Goal: Transaction & Acquisition: Book appointment/travel/reservation

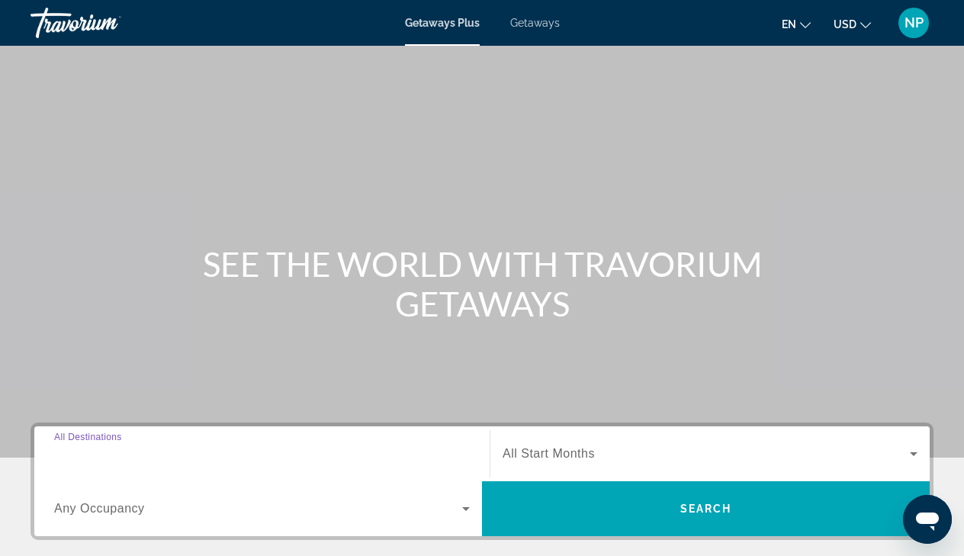
click at [160, 453] on input "Destination All Destinations" at bounding box center [262, 454] width 416 height 18
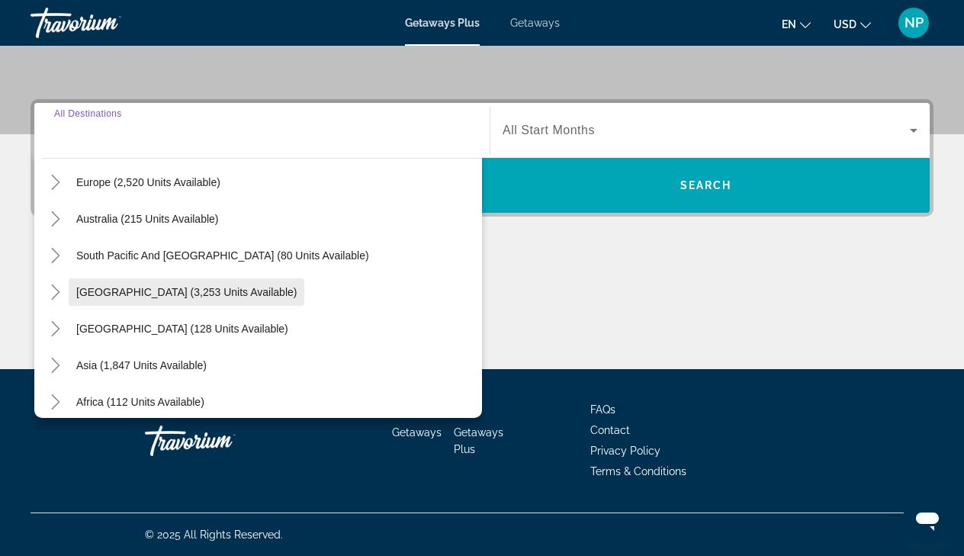
scroll to position [202, 0]
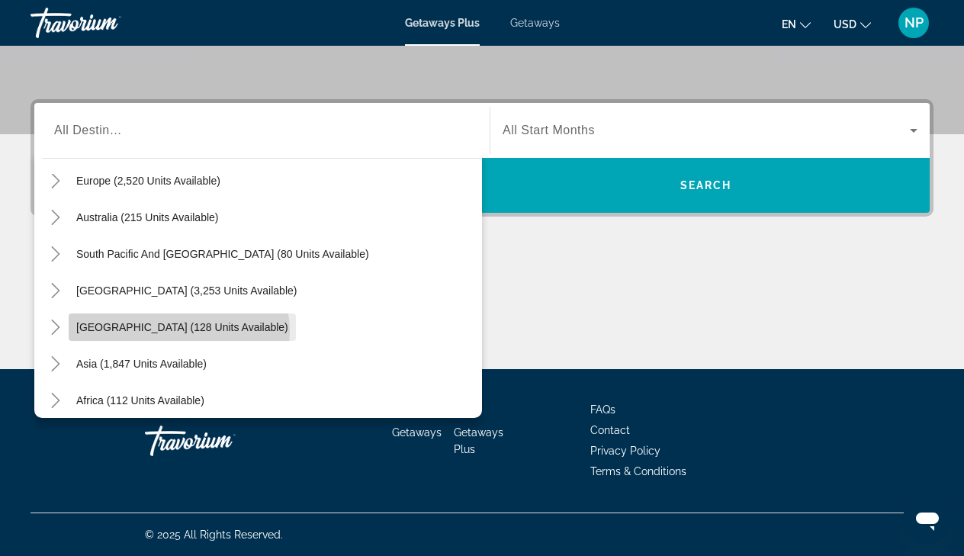
click at [178, 332] on span "[GEOGRAPHIC_DATA] (128 units available)" at bounding box center [182, 327] width 212 height 12
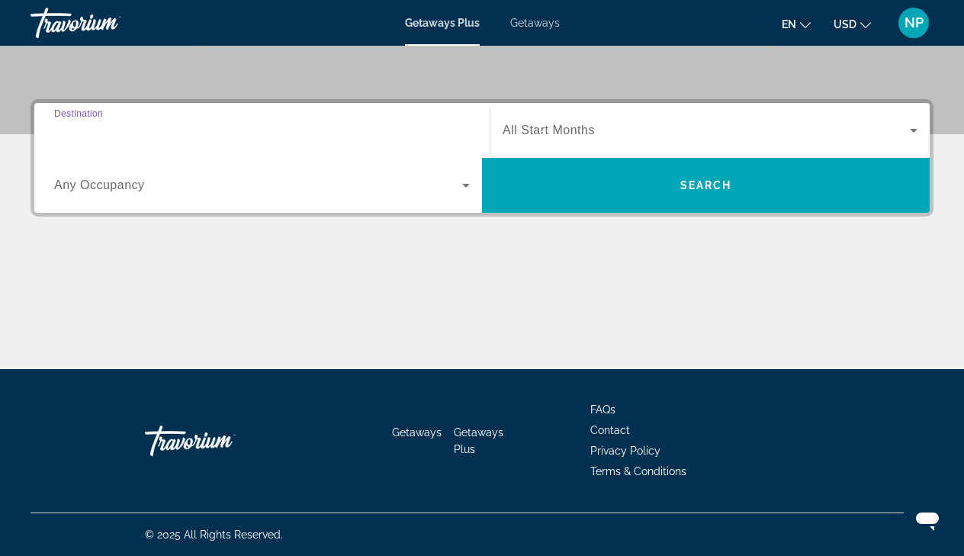
type input "**********"
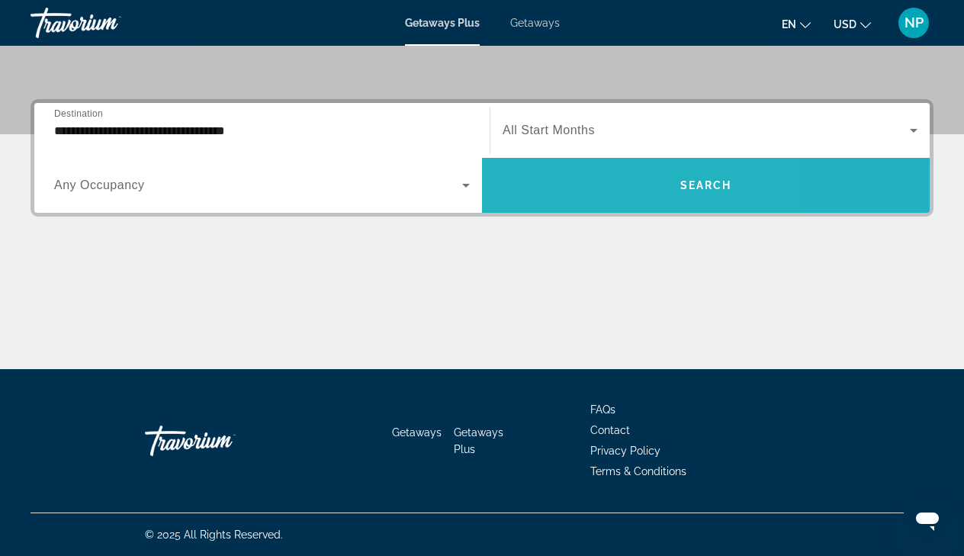
click at [575, 199] on span "Search widget" at bounding box center [706, 185] width 448 height 37
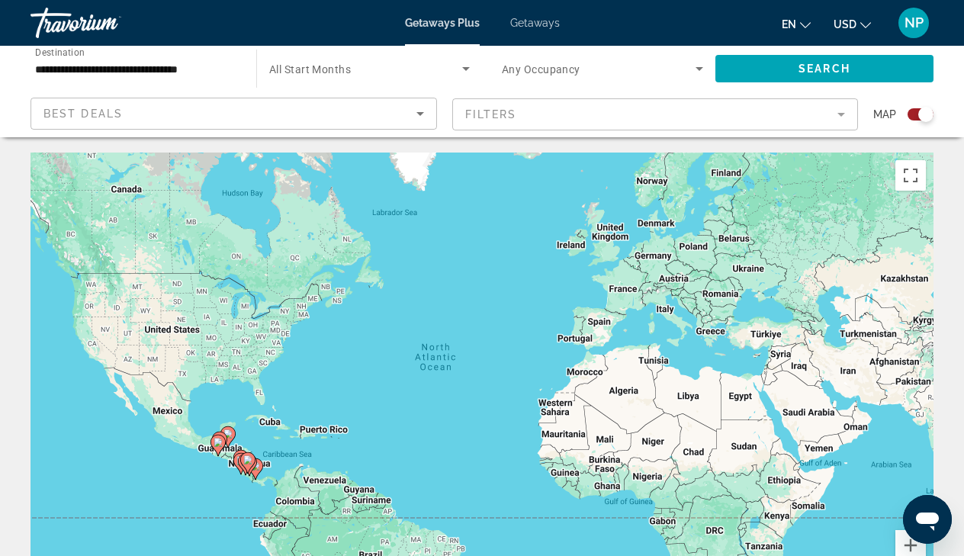
click at [915, 122] on div "Map" at bounding box center [903, 115] width 60 height 34
click at [913, 114] on div "Search widget" at bounding box center [921, 114] width 26 height 12
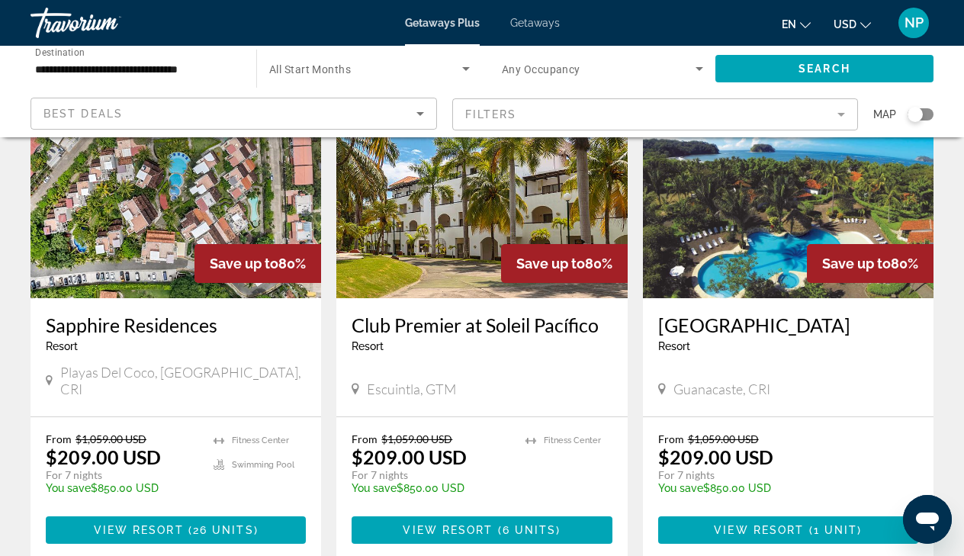
scroll to position [693, 0]
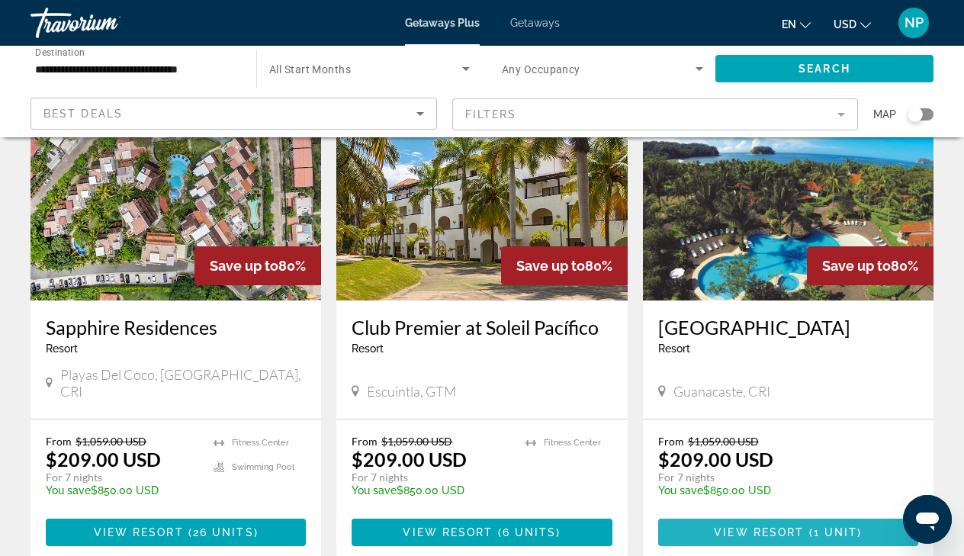
click at [785, 526] on span "View Resort" at bounding box center [759, 532] width 90 height 12
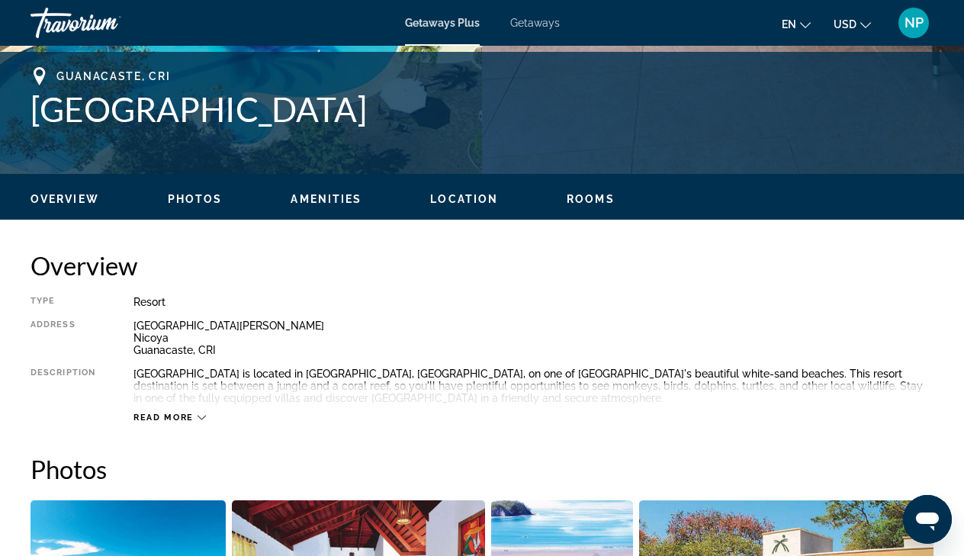
scroll to position [608, 0]
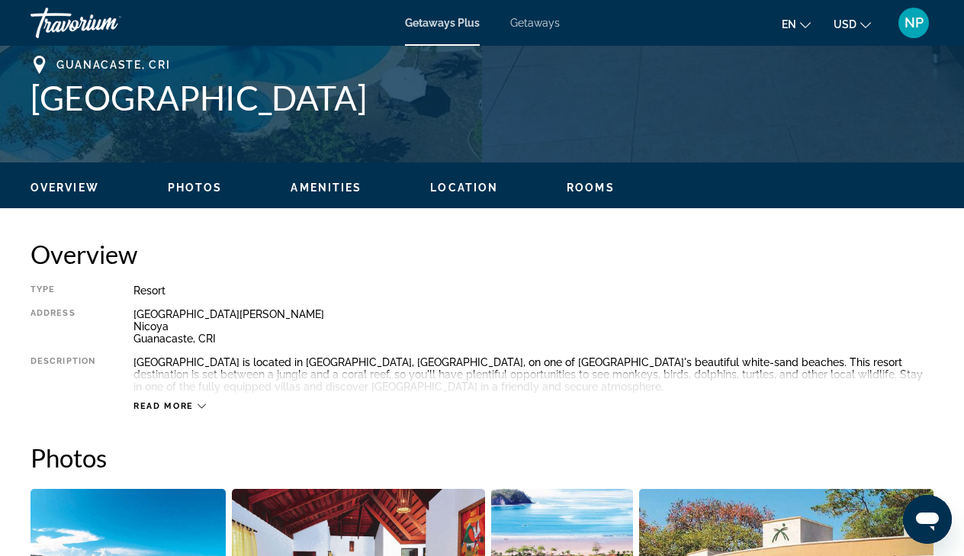
click at [198, 405] on icon "Main content" at bounding box center [202, 406] width 8 height 8
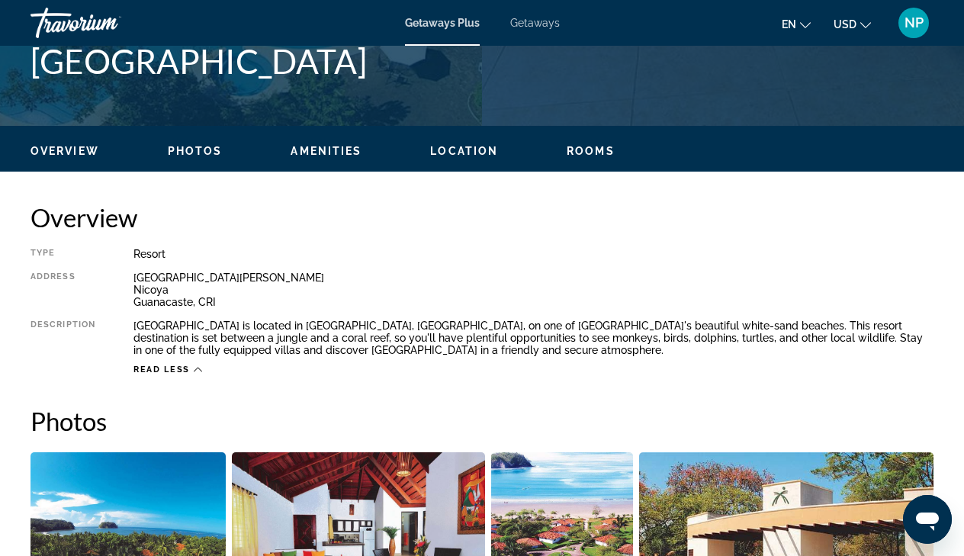
scroll to position [504, 0]
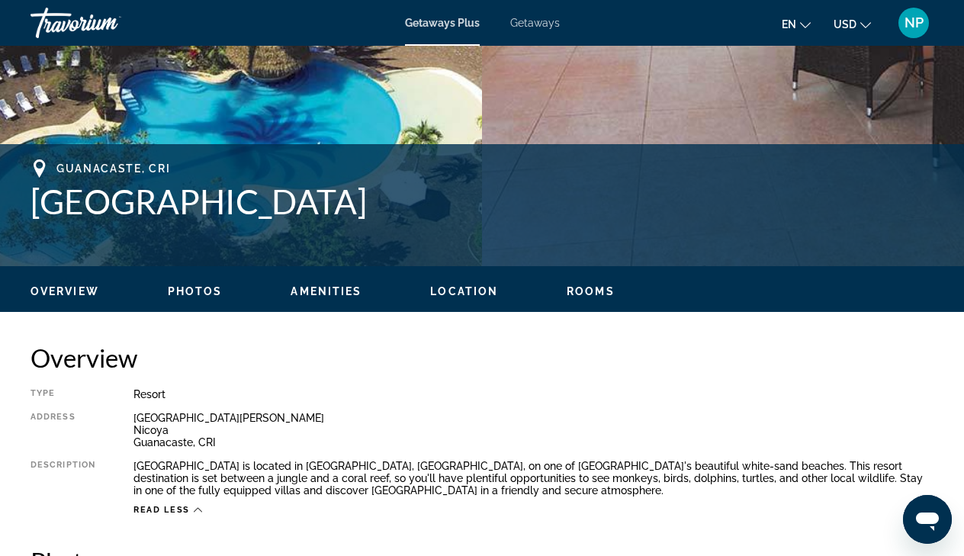
click at [66, 286] on span "Overview" at bounding box center [65, 291] width 69 height 12
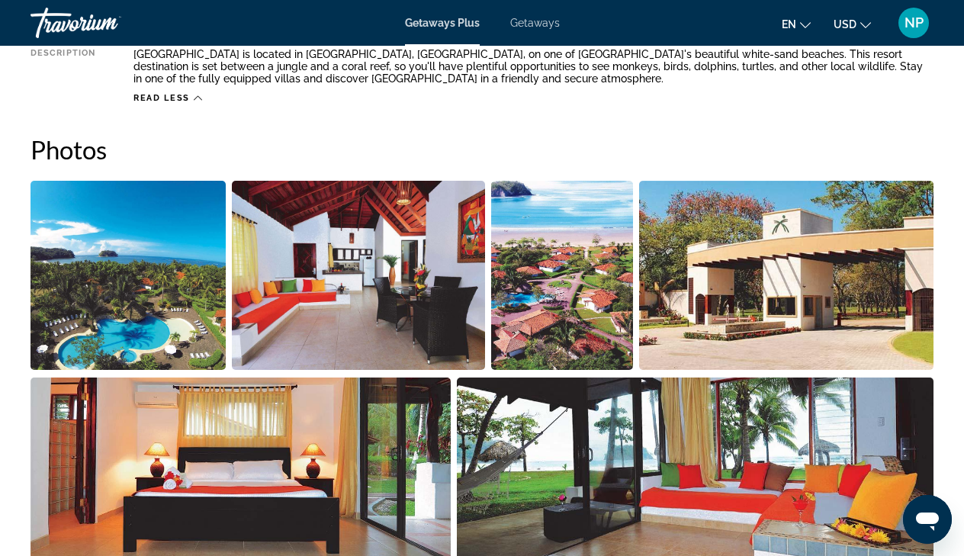
scroll to position [918, 0]
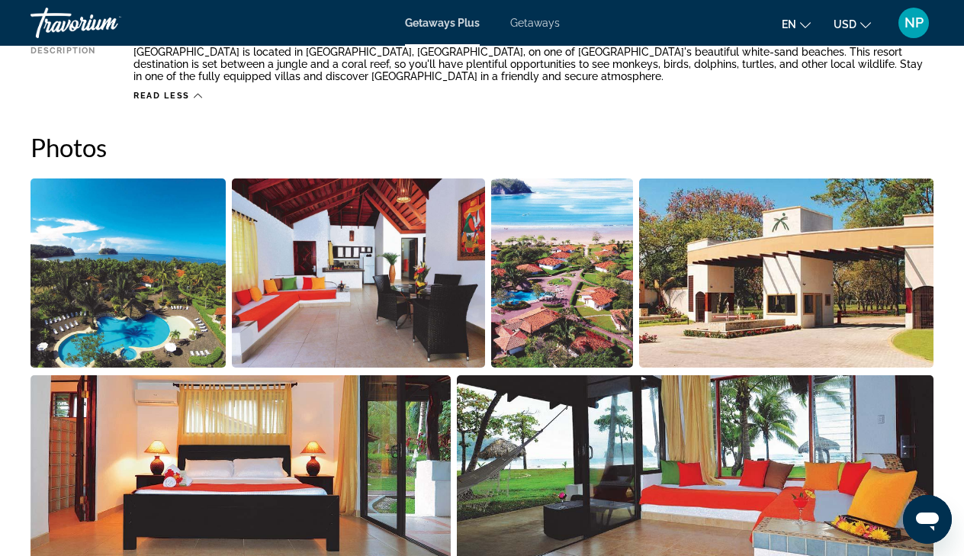
click at [85, 286] on img "Open full-screen image slider" at bounding box center [128, 272] width 195 height 189
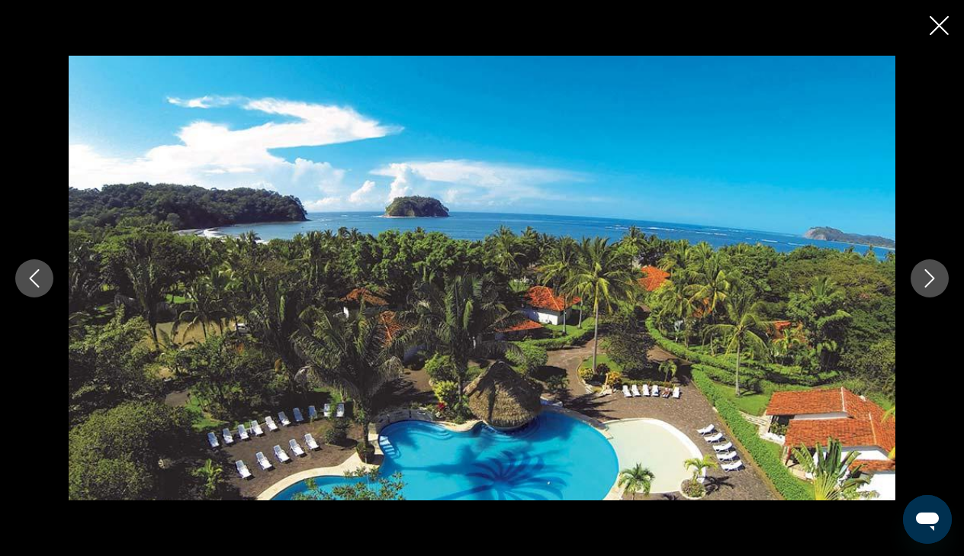
click at [924, 277] on icon "Next image" at bounding box center [930, 278] width 18 height 18
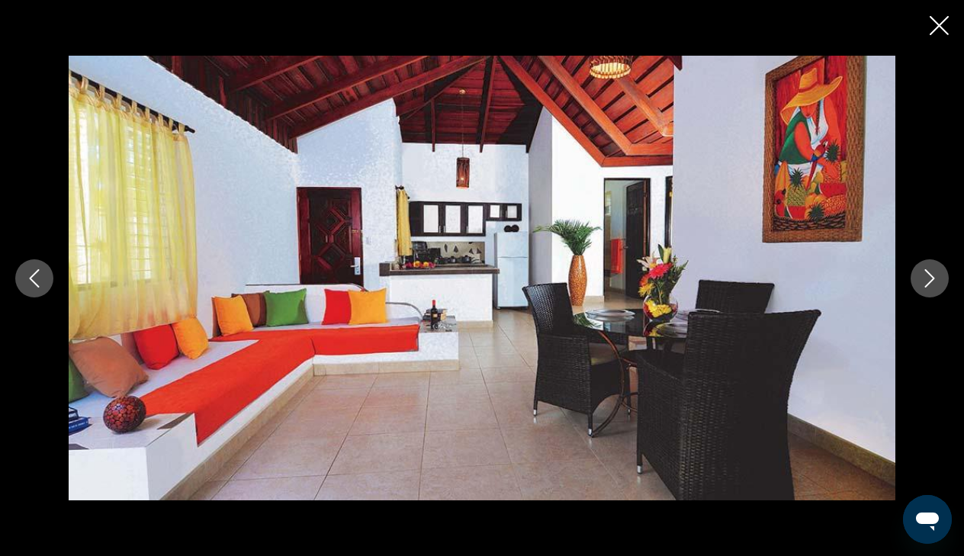
click at [924, 277] on icon "Next image" at bounding box center [930, 278] width 18 height 18
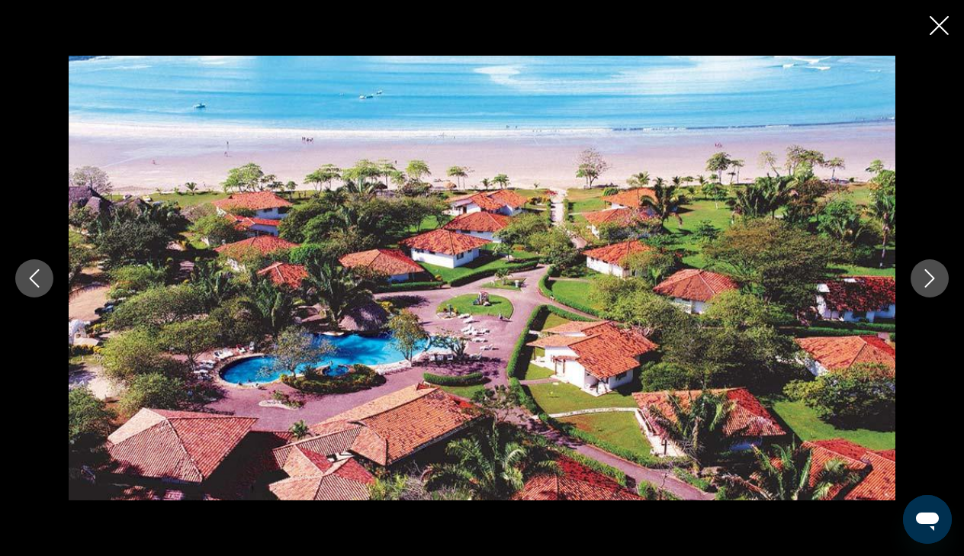
click at [924, 277] on icon "Next image" at bounding box center [930, 278] width 18 height 18
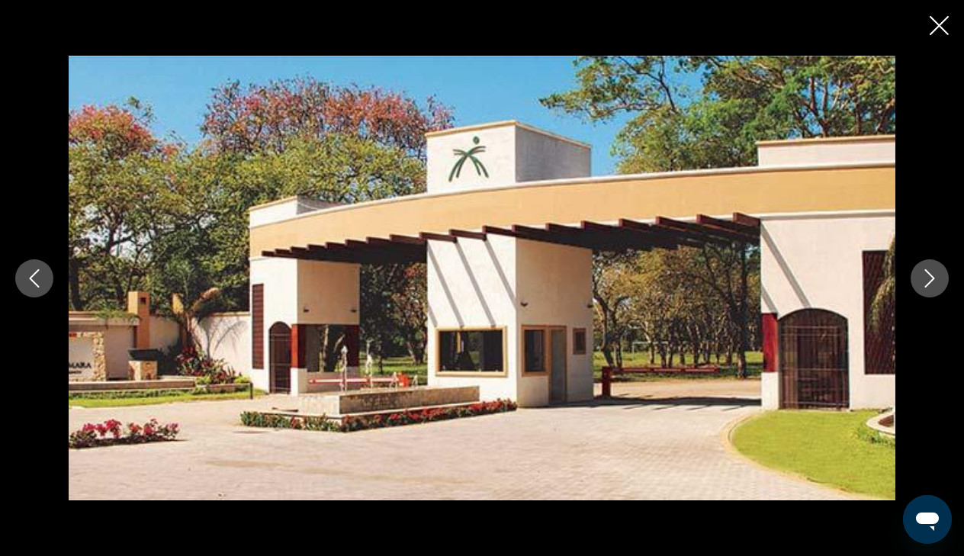
click at [924, 277] on icon "Next image" at bounding box center [930, 278] width 18 height 18
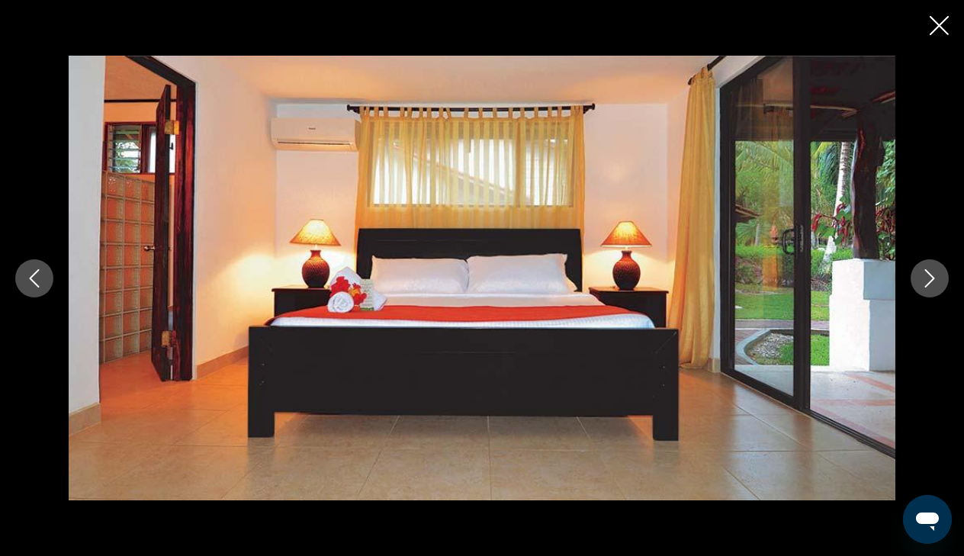
click at [924, 277] on icon "Next image" at bounding box center [930, 278] width 18 height 18
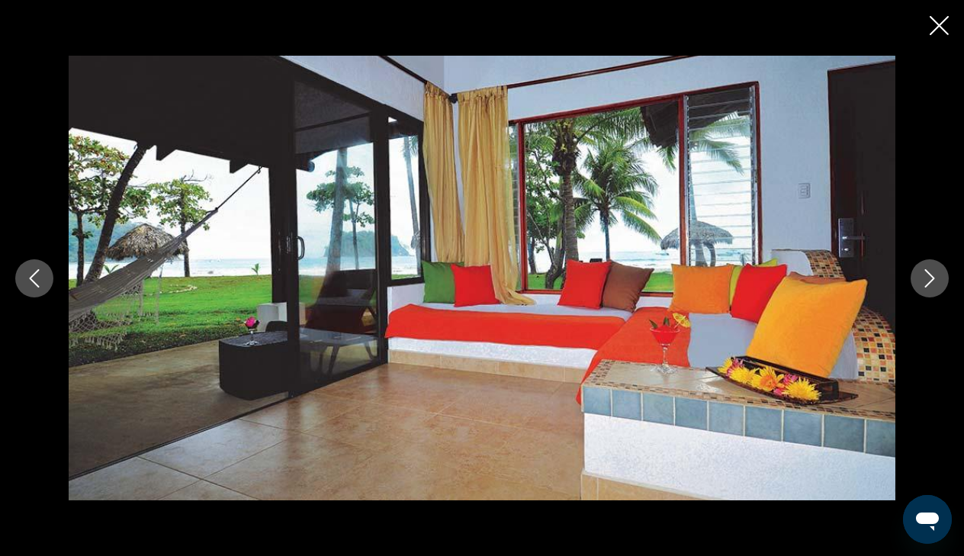
click at [924, 277] on icon "Next image" at bounding box center [930, 278] width 18 height 18
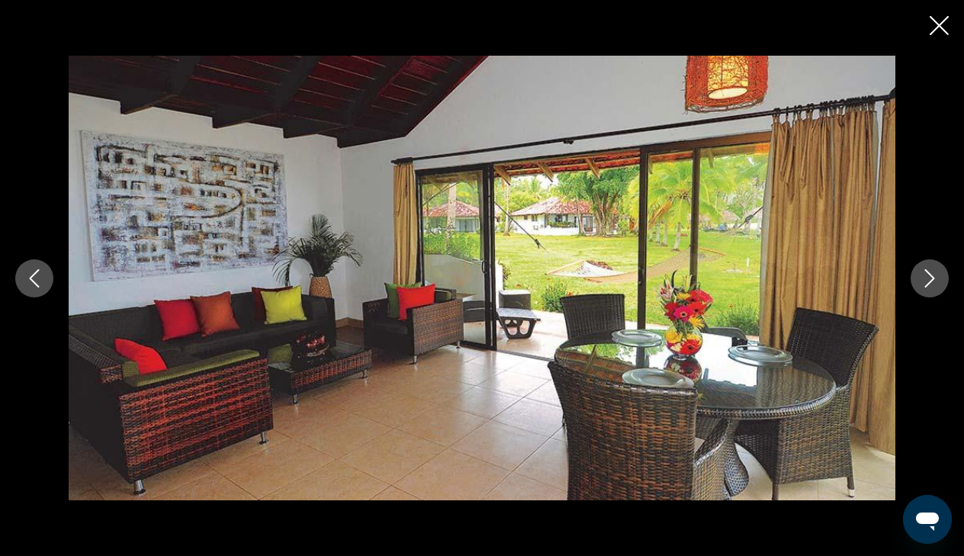
click at [924, 277] on icon "Next image" at bounding box center [930, 278] width 18 height 18
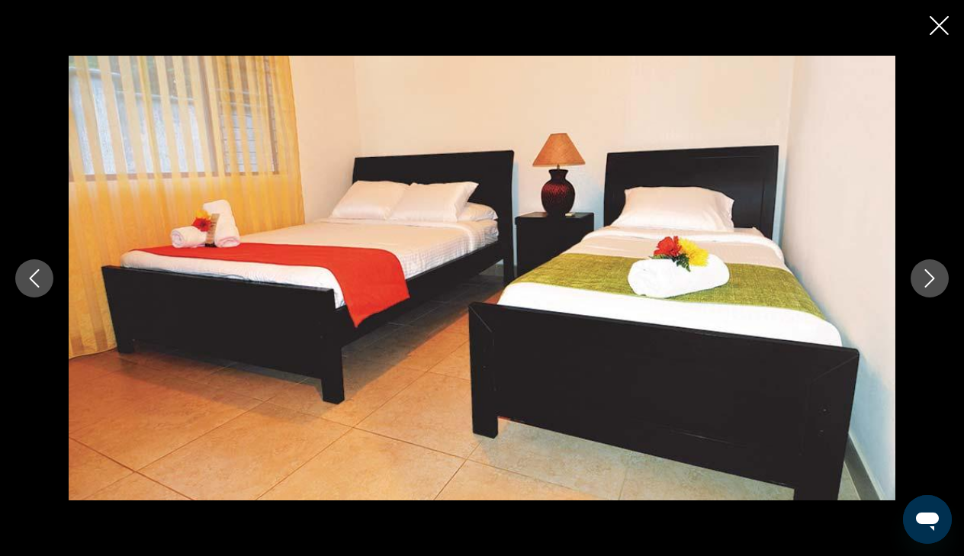
click at [924, 277] on icon "Next image" at bounding box center [930, 278] width 18 height 18
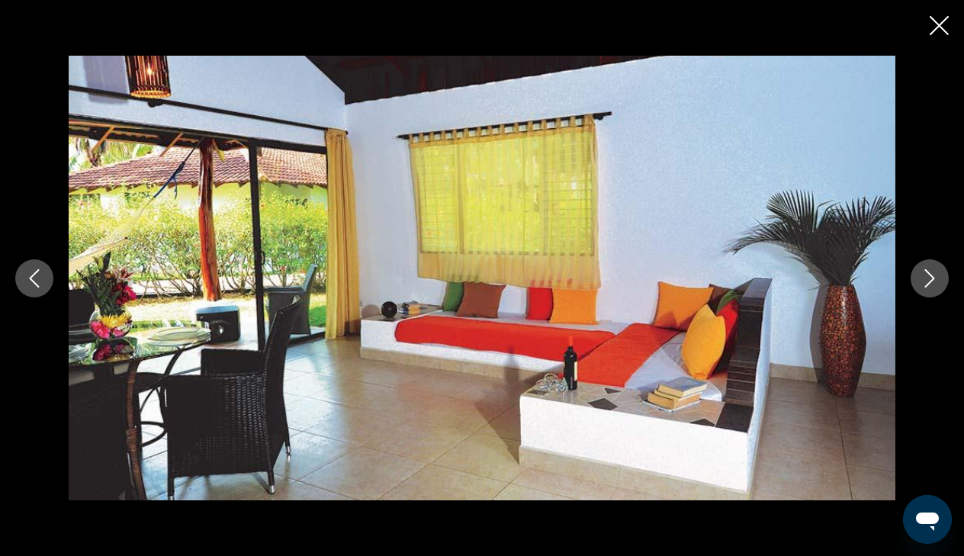
click at [924, 277] on icon "Next image" at bounding box center [930, 278] width 18 height 18
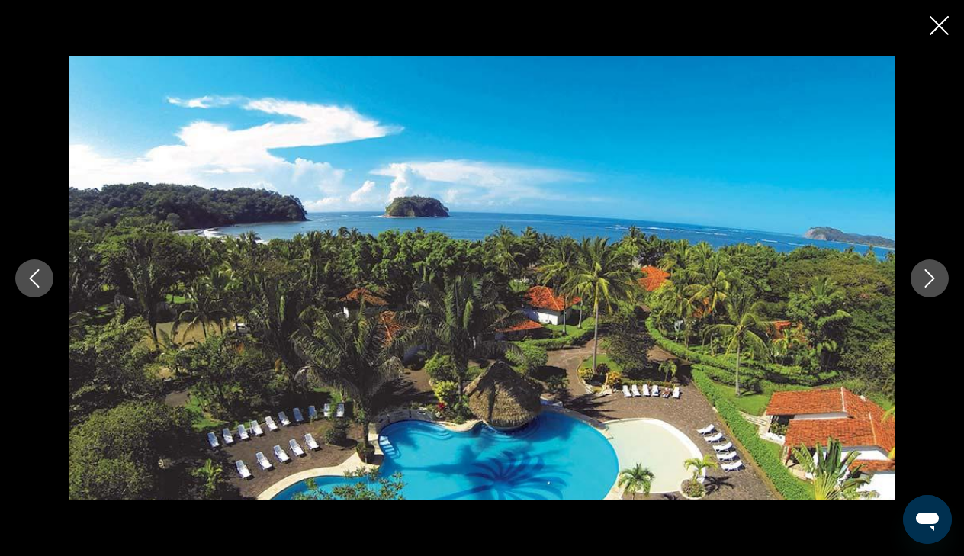
click at [924, 277] on icon "Next image" at bounding box center [930, 278] width 18 height 18
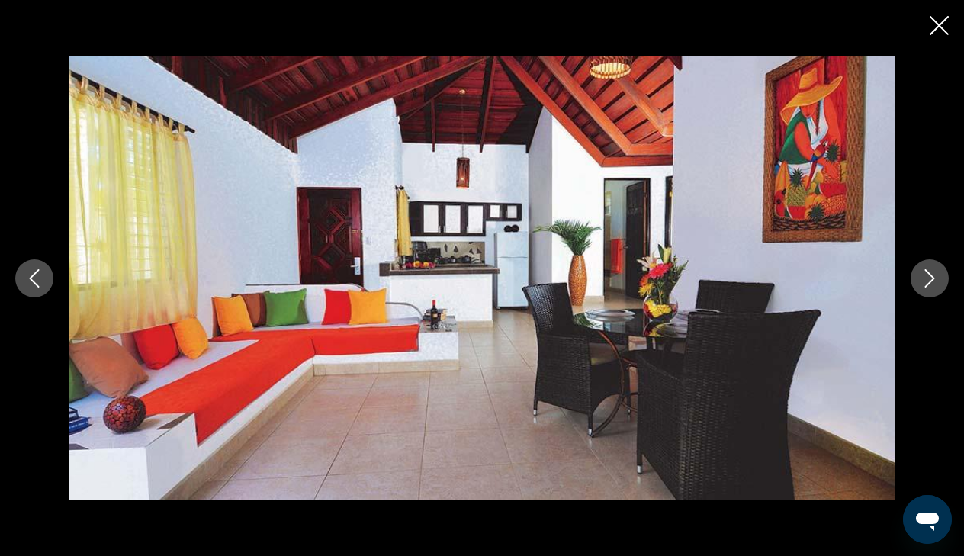
click at [924, 277] on icon "Next image" at bounding box center [930, 278] width 18 height 18
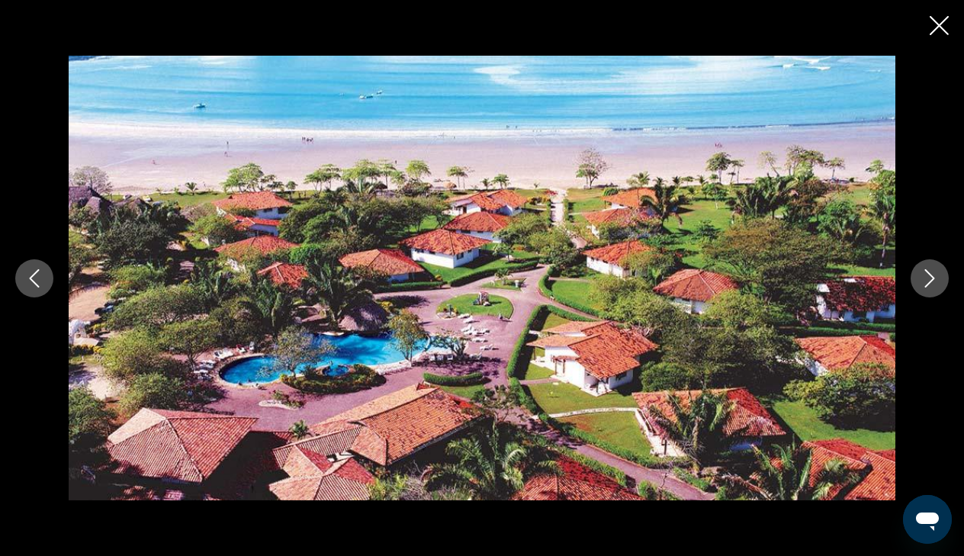
click at [924, 277] on icon "Next image" at bounding box center [930, 278] width 18 height 18
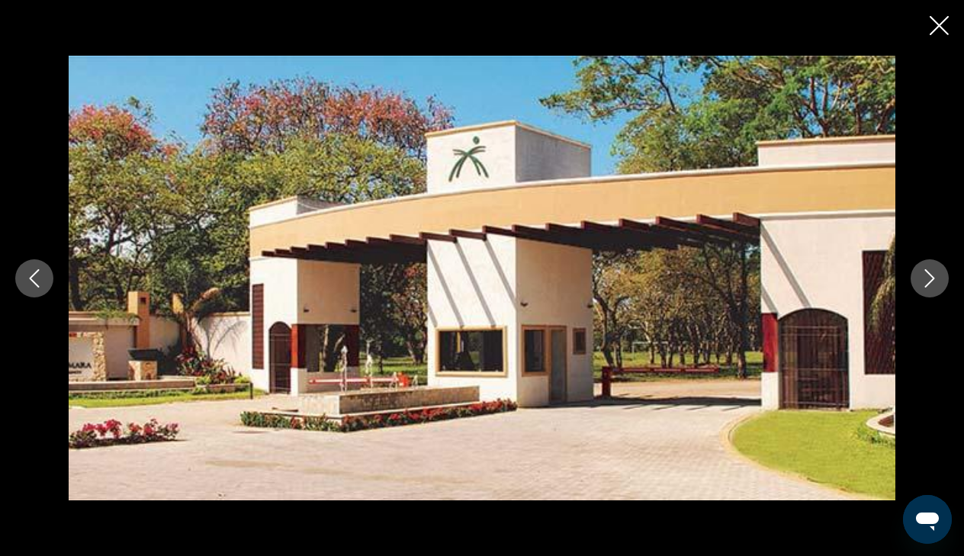
click at [924, 277] on icon "Next image" at bounding box center [930, 278] width 18 height 18
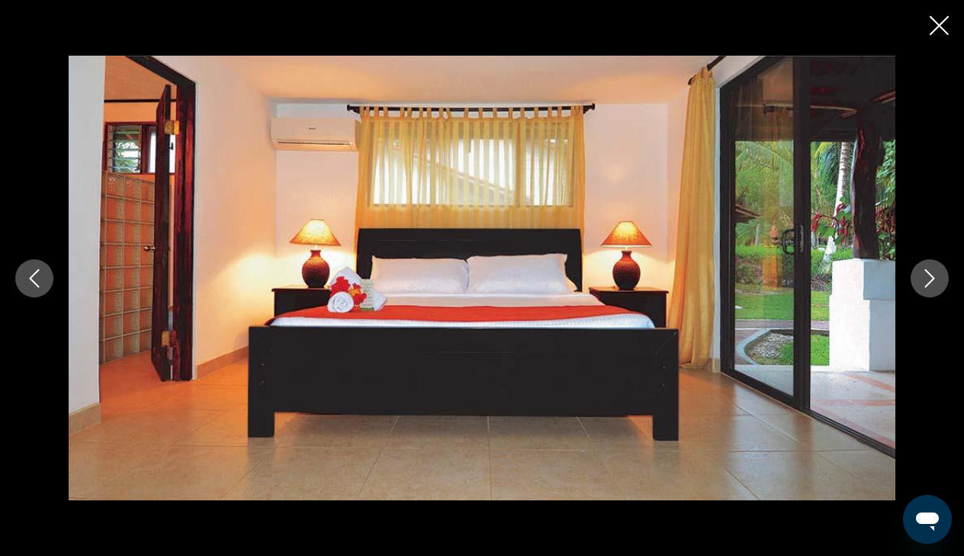
click at [924, 277] on icon "Next image" at bounding box center [930, 278] width 18 height 18
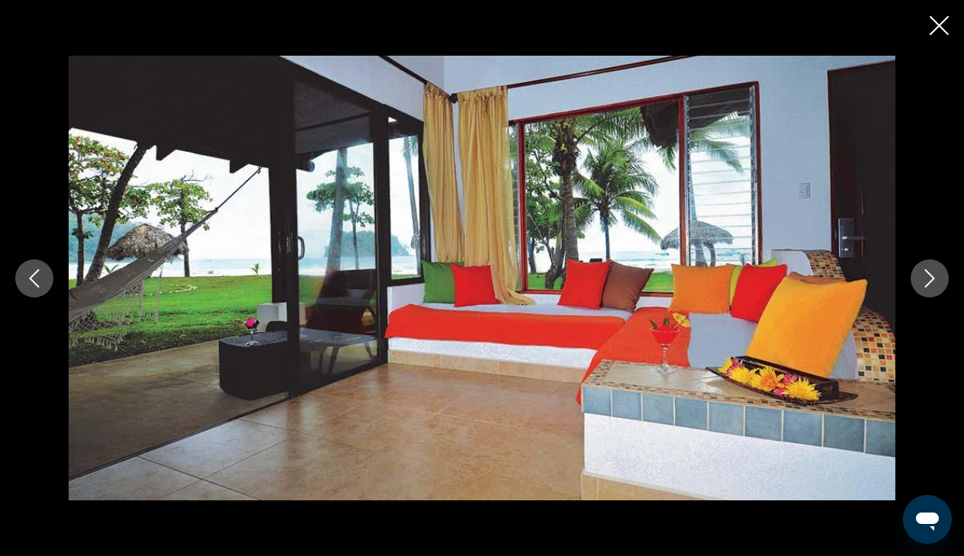
click at [936, 27] on icon "Close slideshow" at bounding box center [939, 25] width 19 height 19
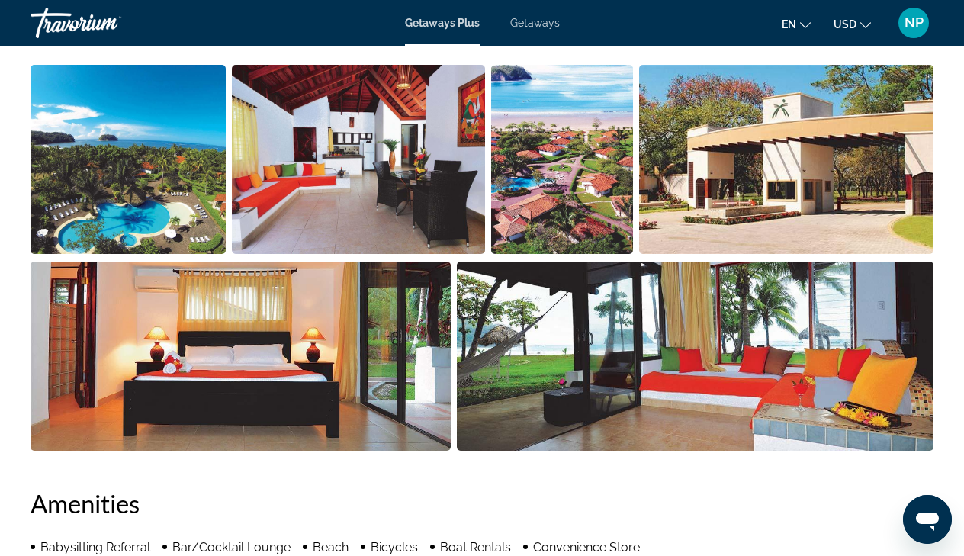
scroll to position [1030, 0]
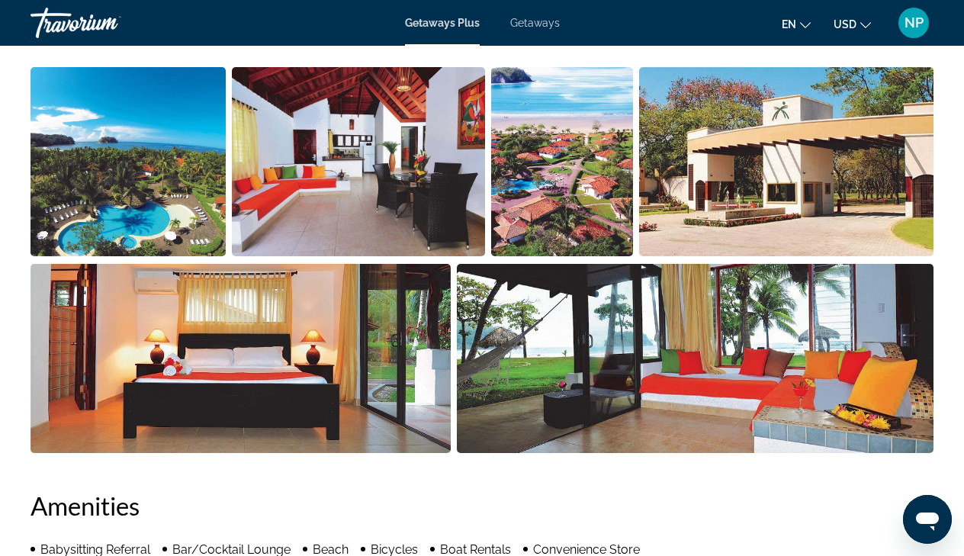
click at [325, 188] on img "Open full-screen image slider" at bounding box center [358, 161] width 252 height 189
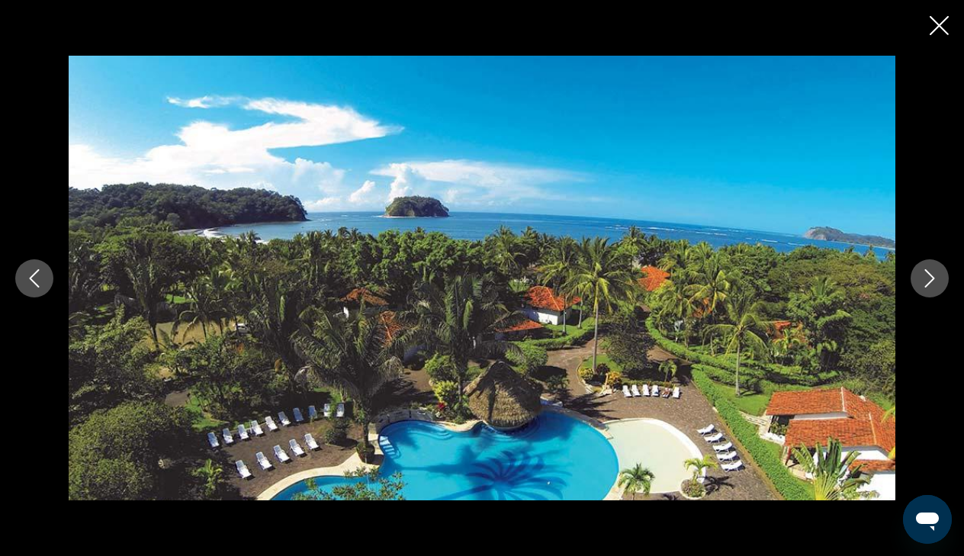
scroll to position [1098, 0]
click at [928, 274] on icon "Next image" at bounding box center [930, 278] width 18 height 18
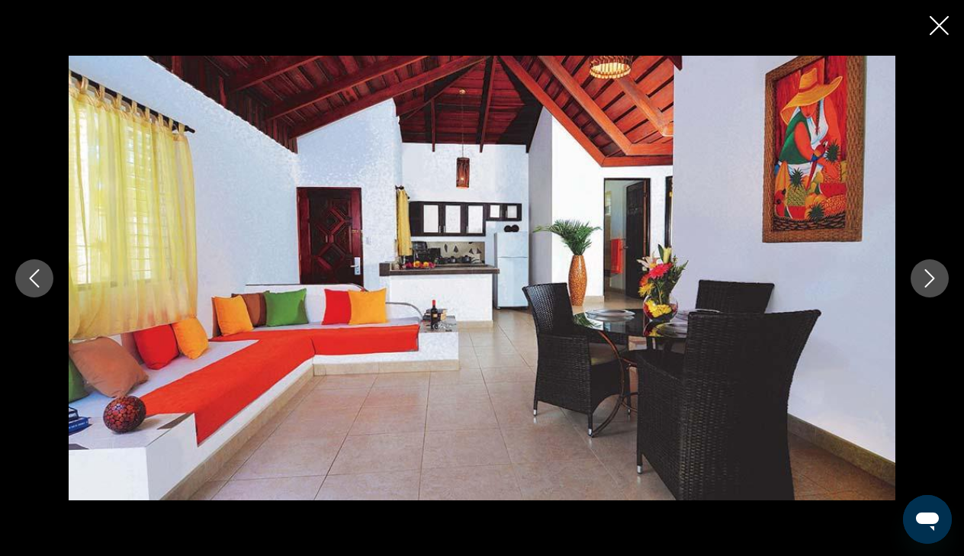
scroll to position [1149, 0]
click at [928, 274] on icon "Next image" at bounding box center [930, 278] width 18 height 18
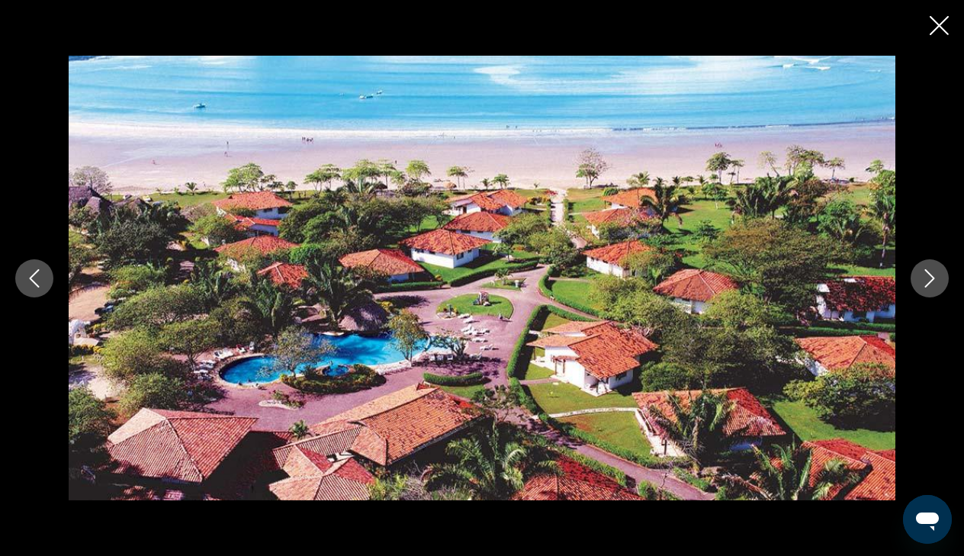
click at [928, 274] on icon "Next image" at bounding box center [930, 278] width 18 height 18
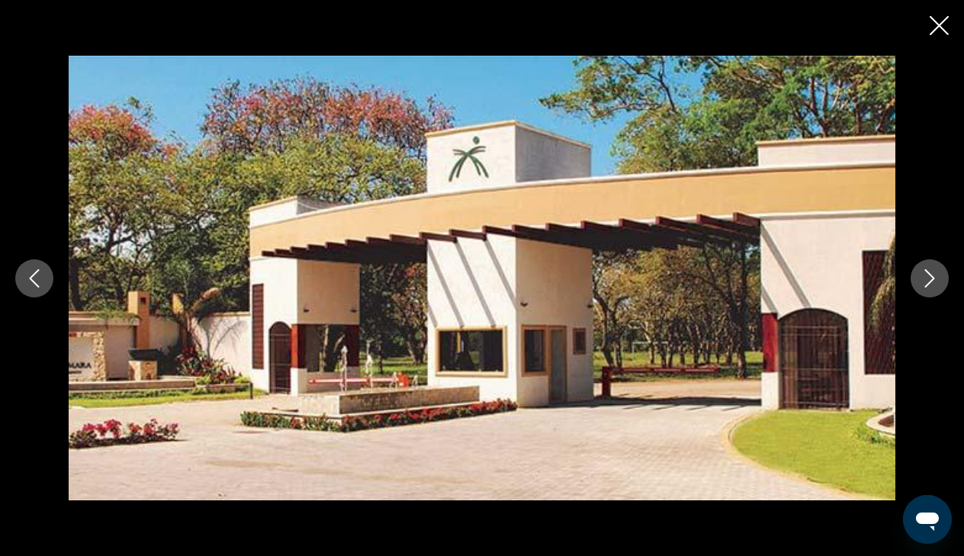
click at [928, 274] on icon "Next image" at bounding box center [930, 278] width 18 height 18
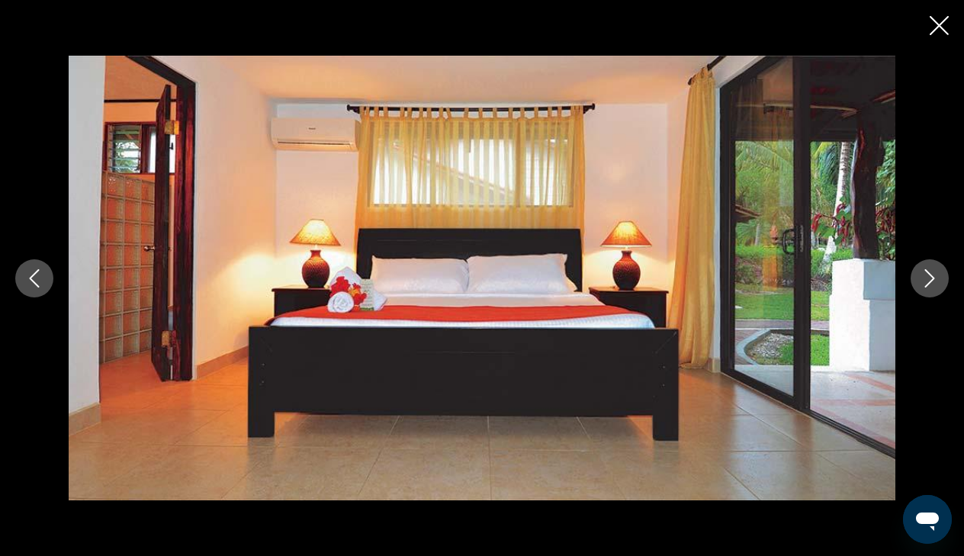
click at [928, 274] on icon "Next image" at bounding box center [930, 278] width 18 height 18
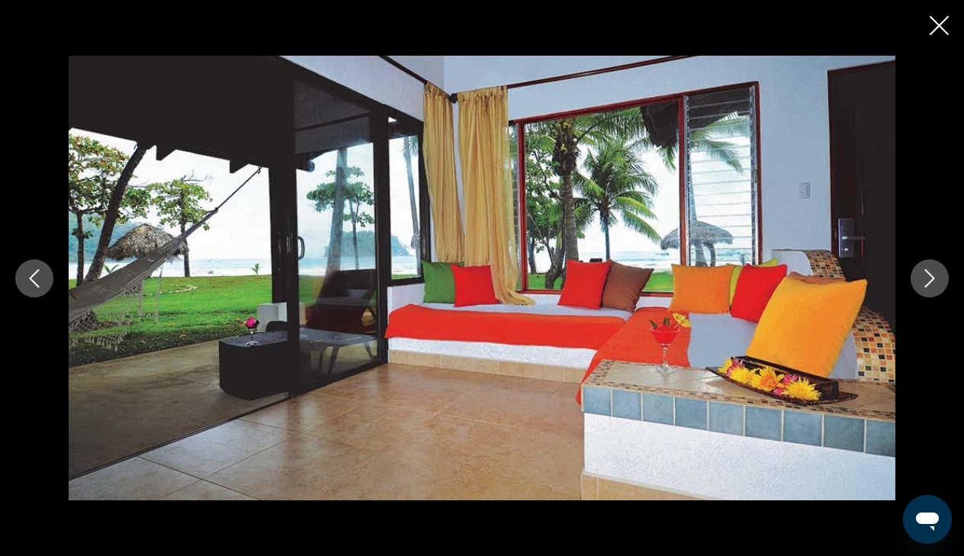
click at [928, 274] on icon "Next image" at bounding box center [930, 278] width 18 height 18
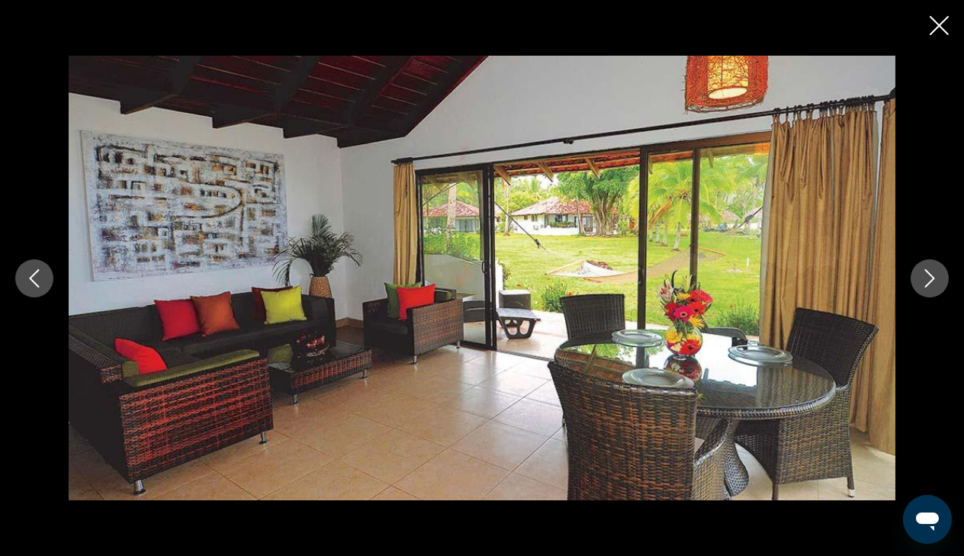
click at [928, 274] on icon "Next image" at bounding box center [930, 278] width 18 height 18
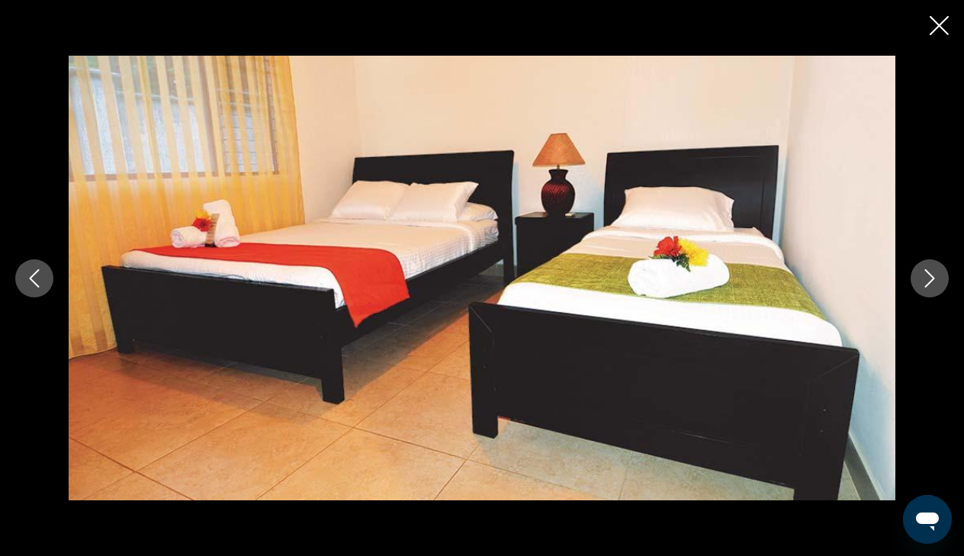
click at [928, 274] on icon "Next image" at bounding box center [930, 278] width 18 height 18
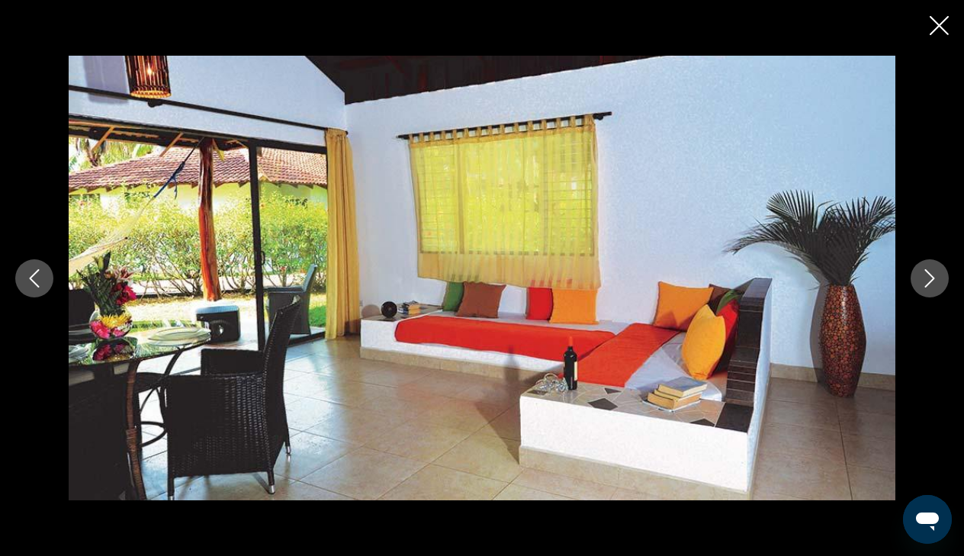
click at [928, 274] on icon "Next image" at bounding box center [930, 278] width 18 height 18
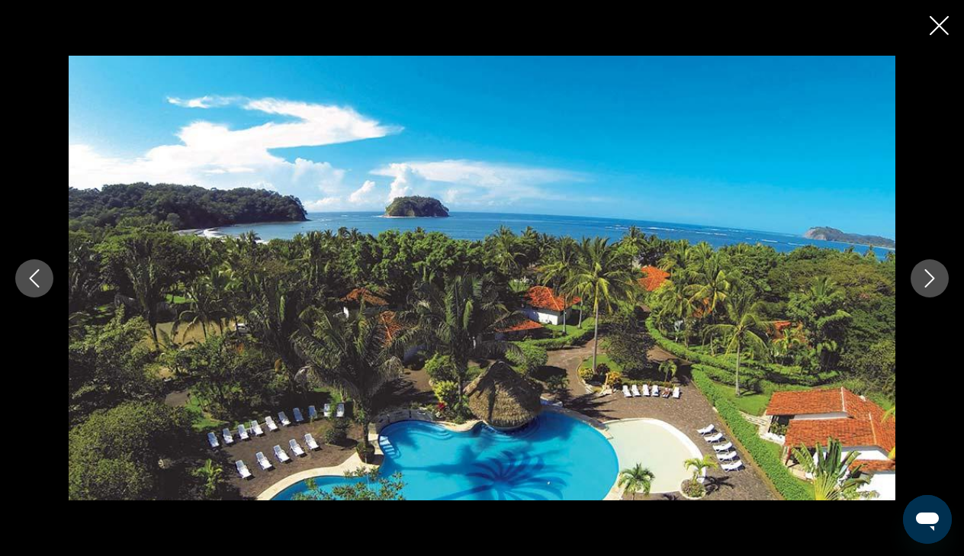
scroll to position [606, 0]
click at [939, 23] on icon "Close slideshow" at bounding box center [939, 25] width 19 height 19
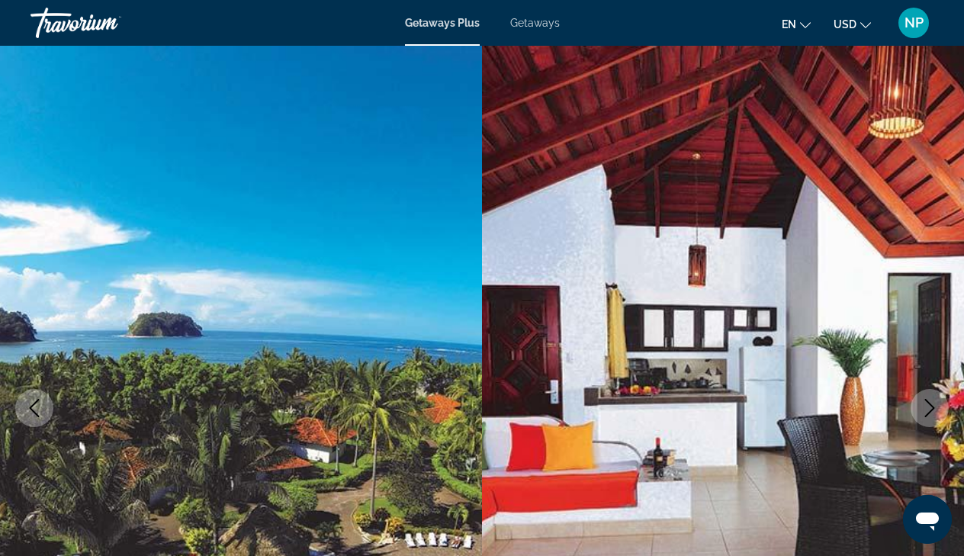
scroll to position [0, 0]
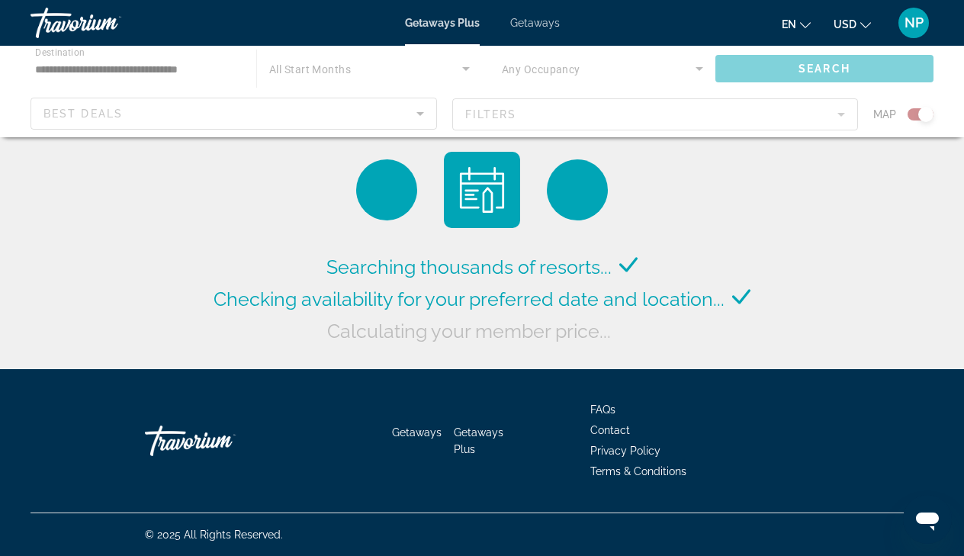
click at [411, 114] on div "Main content" at bounding box center [482, 92] width 964 height 92
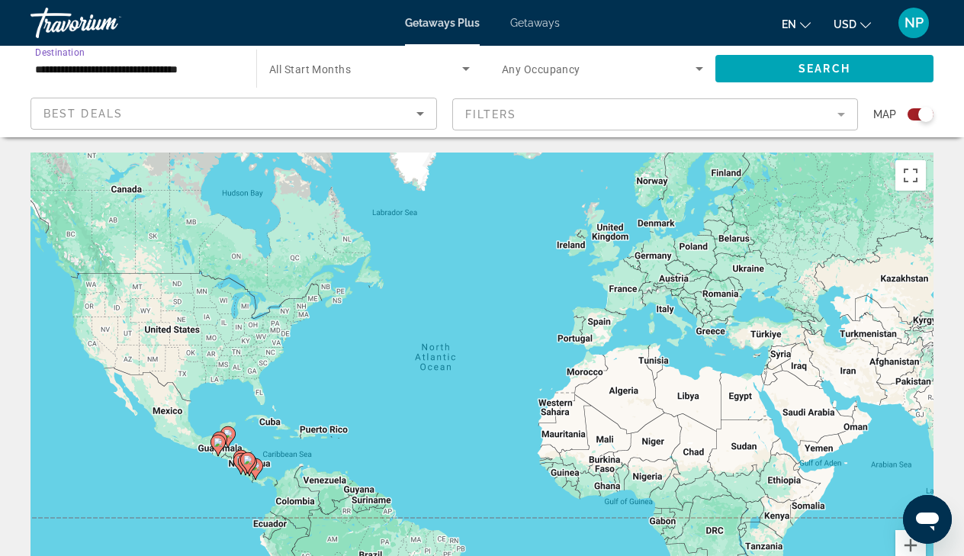
click at [159, 66] on input "**********" at bounding box center [135, 69] width 201 height 18
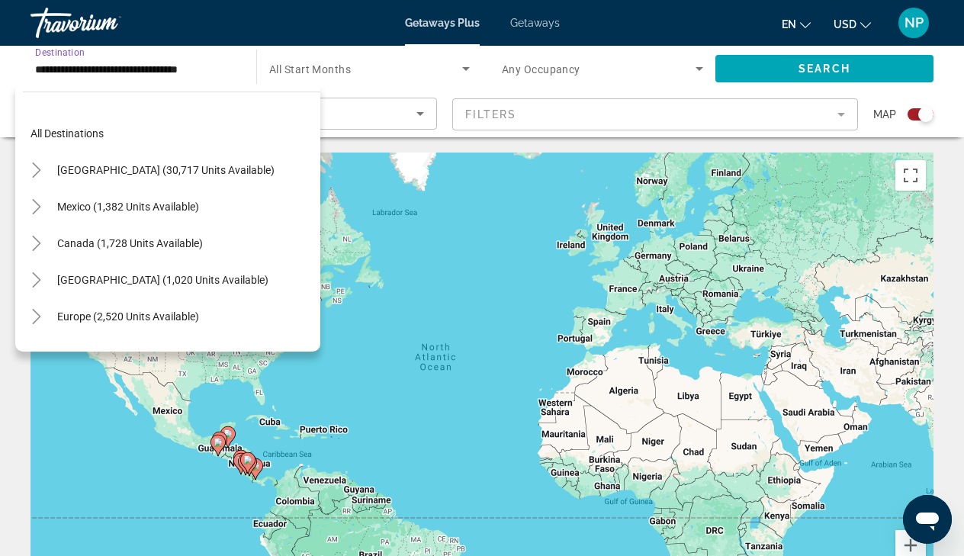
scroll to position [237, 0]
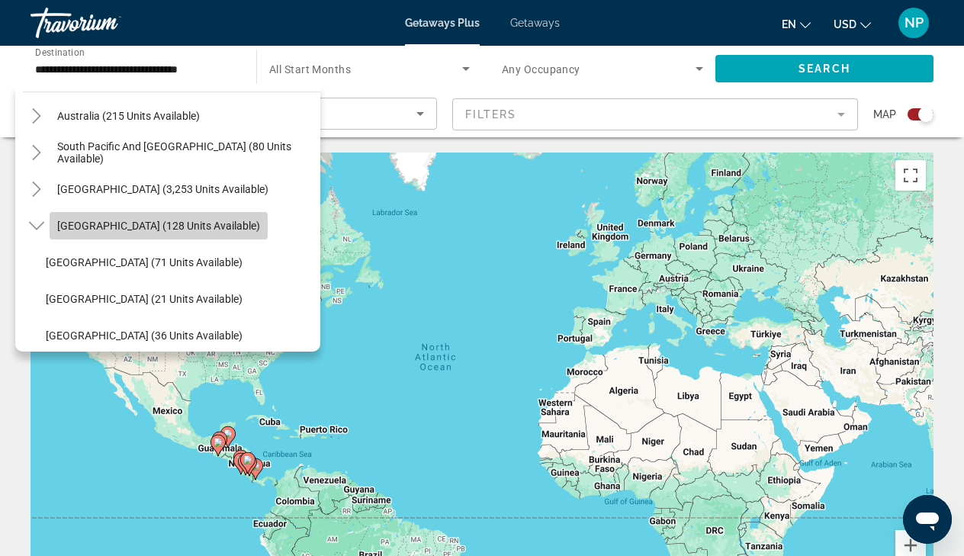
click at [181, 221] on span "[GEOGRAPHIC_DATA] (128 units available)" at bounding box center [158, 226] width 203 height 12
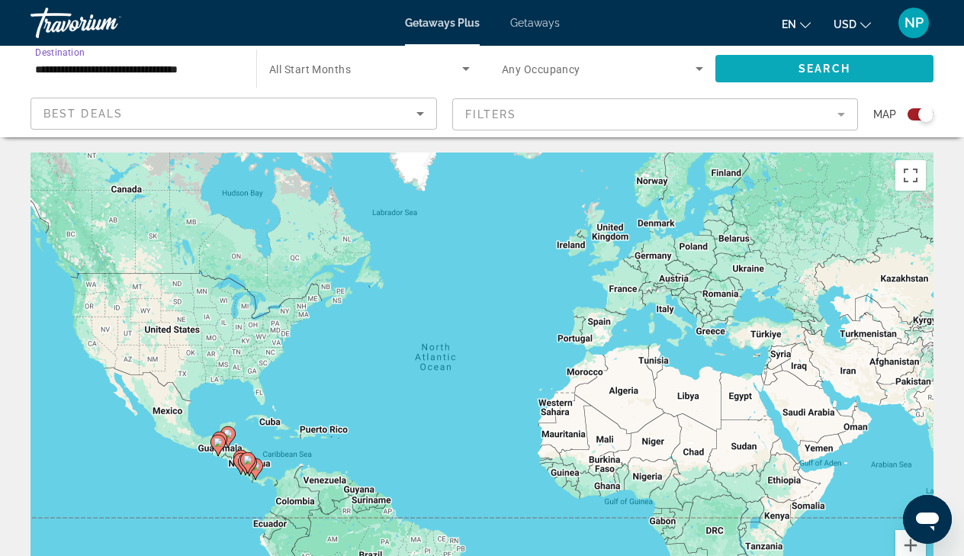
click at [784, 67] on span "Search widget" at bounding box center [824, 68] width 218 height 37
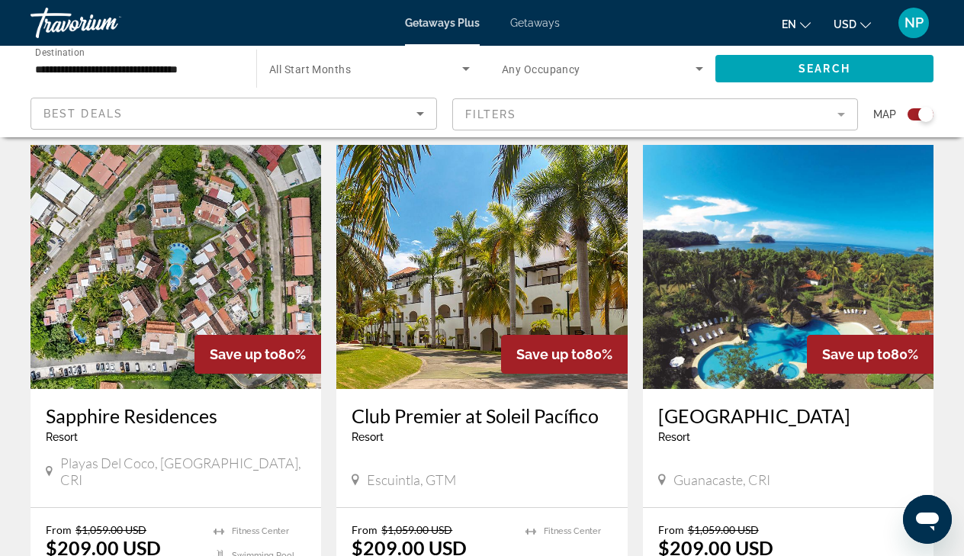
scroll to position [1078, 0]
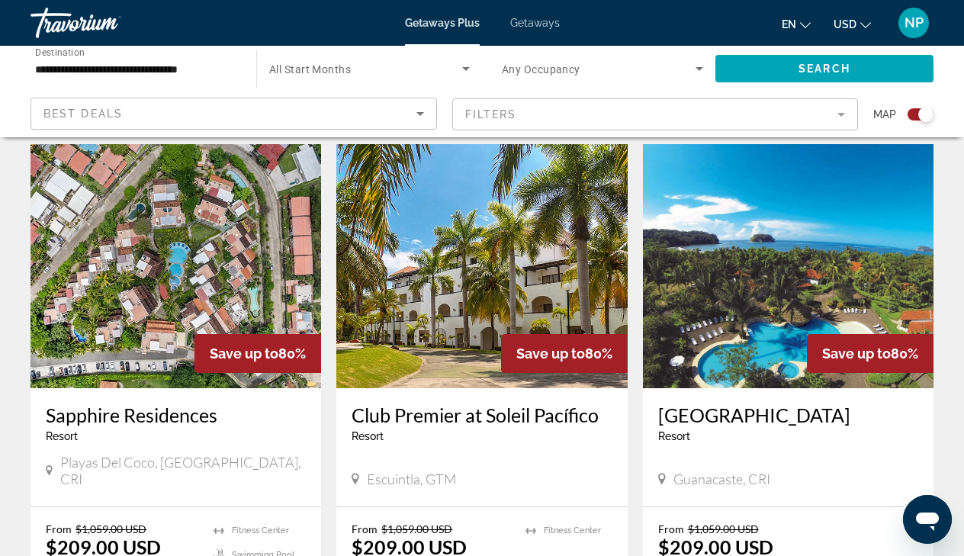
click at [165, 285] on img "Main content" at bounding box center [176, 266] width 291 height 244
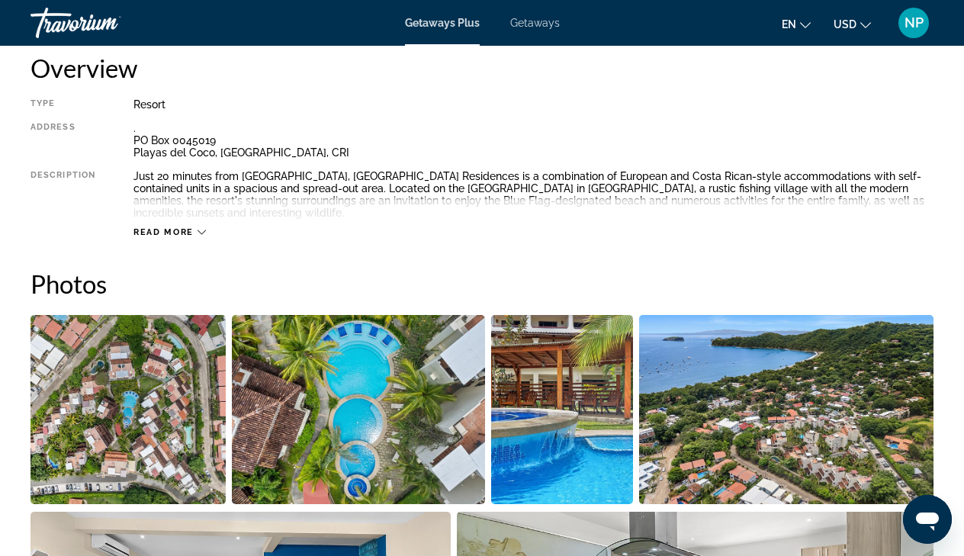
scroll to position [796, 0]
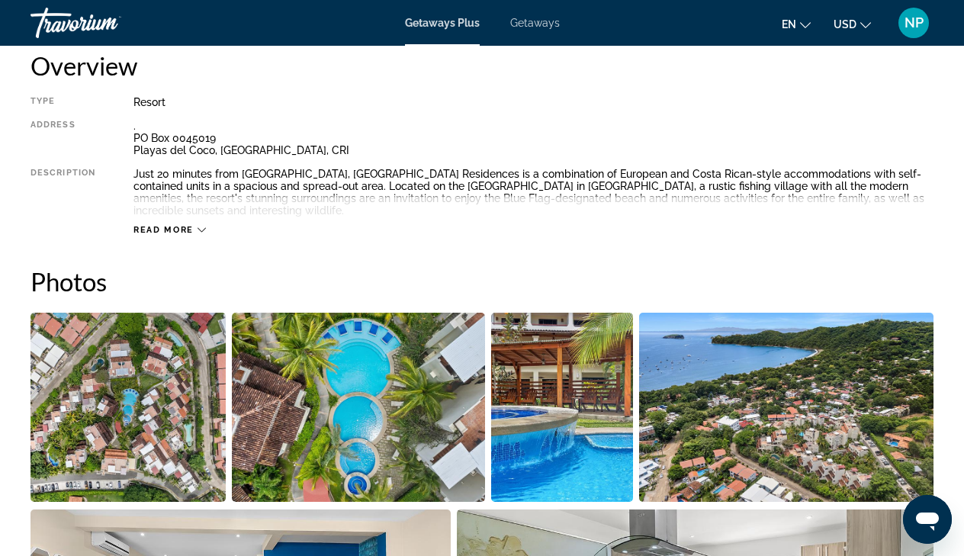
click at [199, 227] on icon "Main content" at bounding box center [202, 230] width 8 height 8
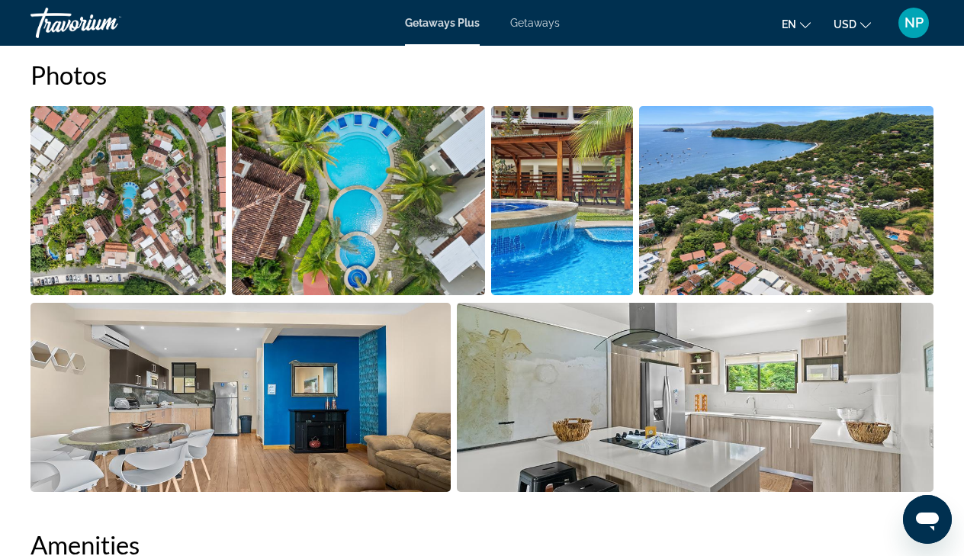
scroll to position [999, 0]
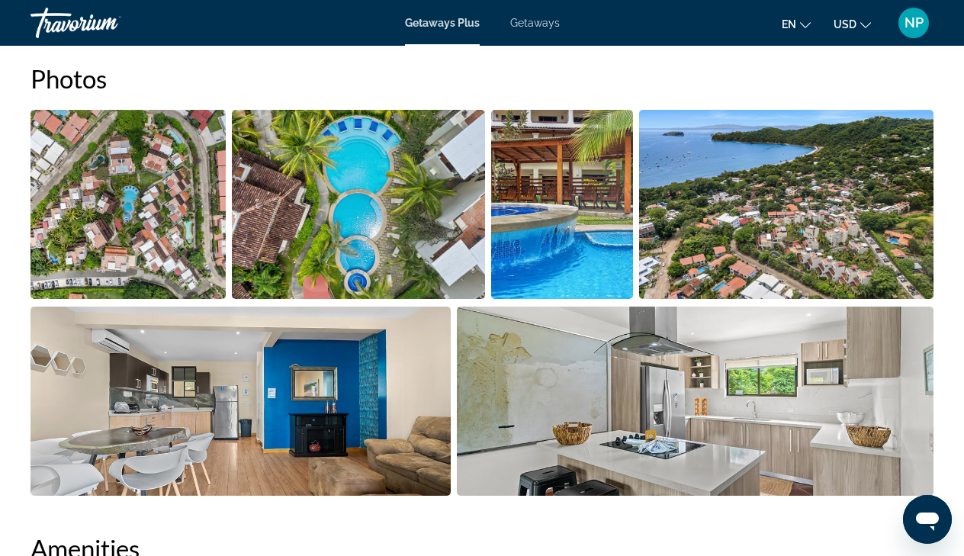
click at [182, 222] on img "Open full-screen image slider" at bounding box center [128, 204] width 195 height 189
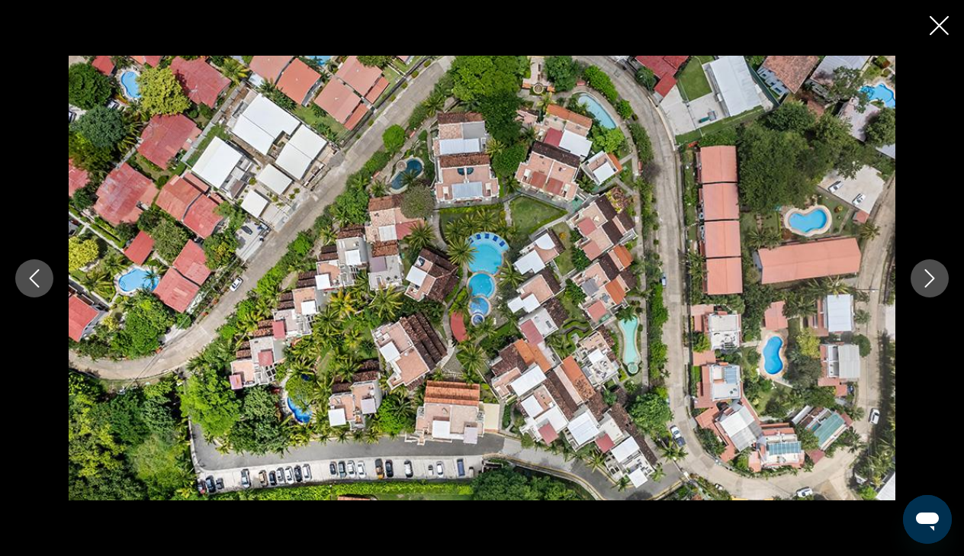
click at [927, 274] on icon "Next image" at bounding box center [930, 278] width 18 height 18
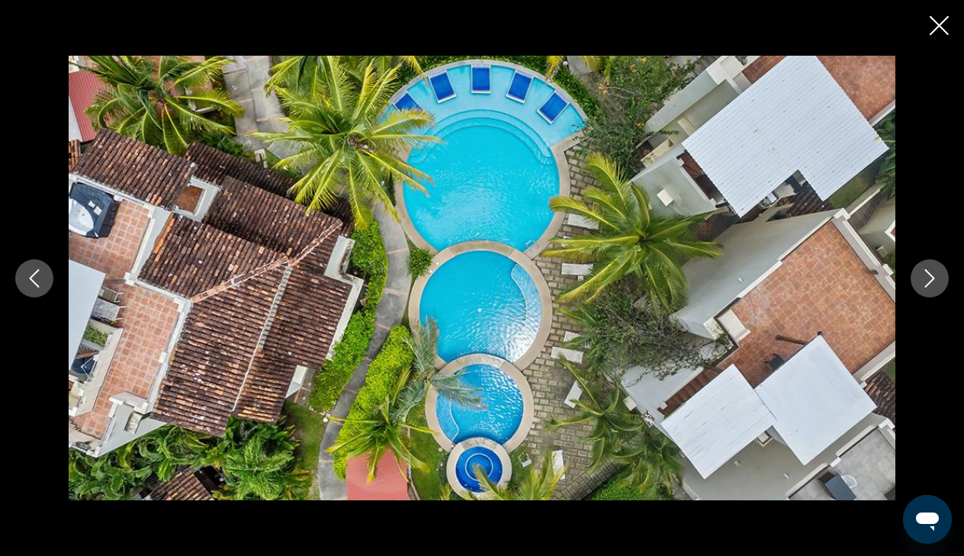
click at [927, 274] on icon "Next image" at bounding box center [930, 278] width 18 height 18
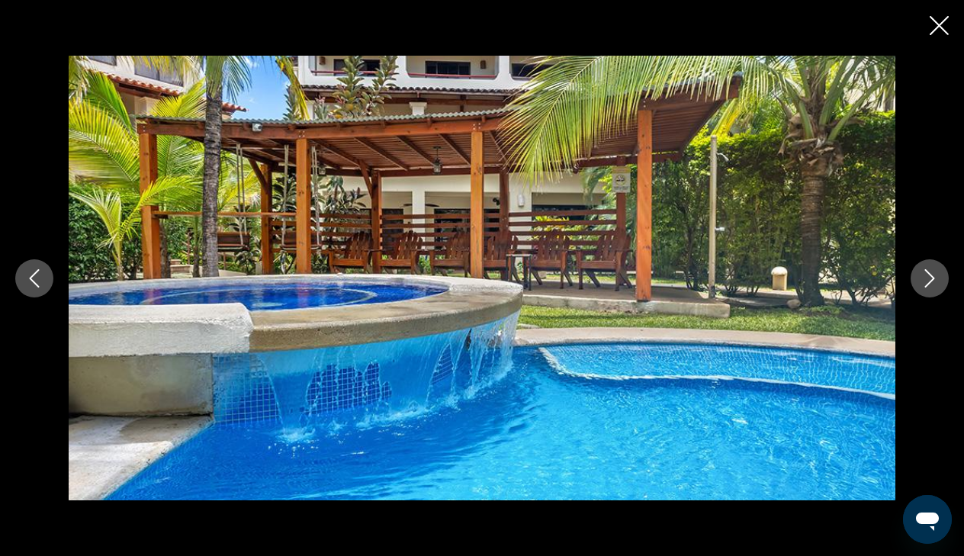
click at [927, 274] on icon "Next image" at bounding box center [930, 278] width 18 height 18
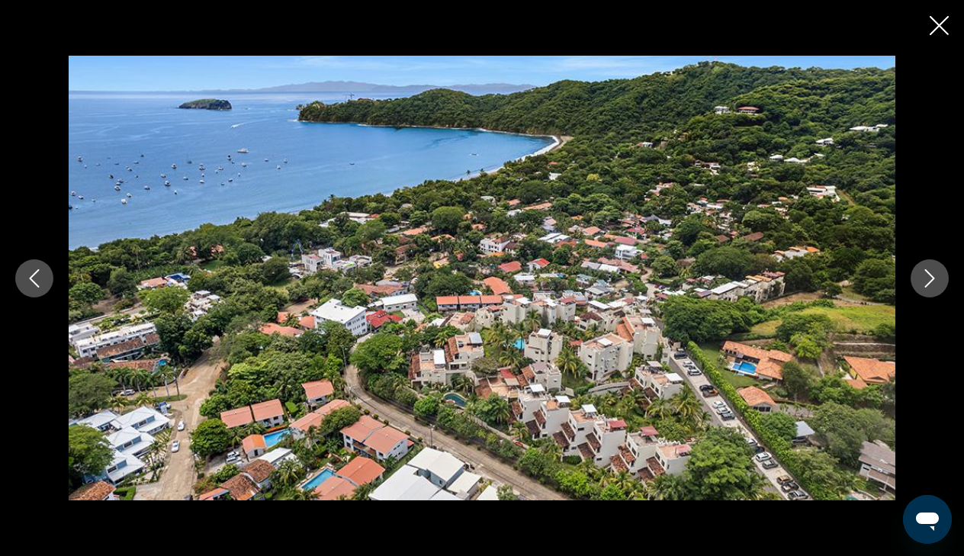
click at [927, 274] on icon "Next image" at bounding box center [930, 278] width 18 height 18
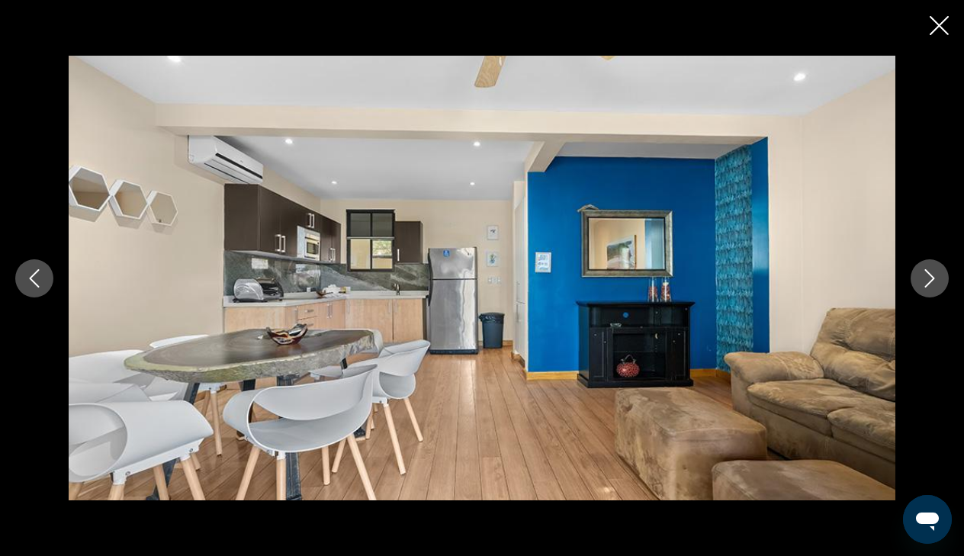
click at [927, 274] on icon "Next image" at bounding box center [930, 278] width 18 height 18
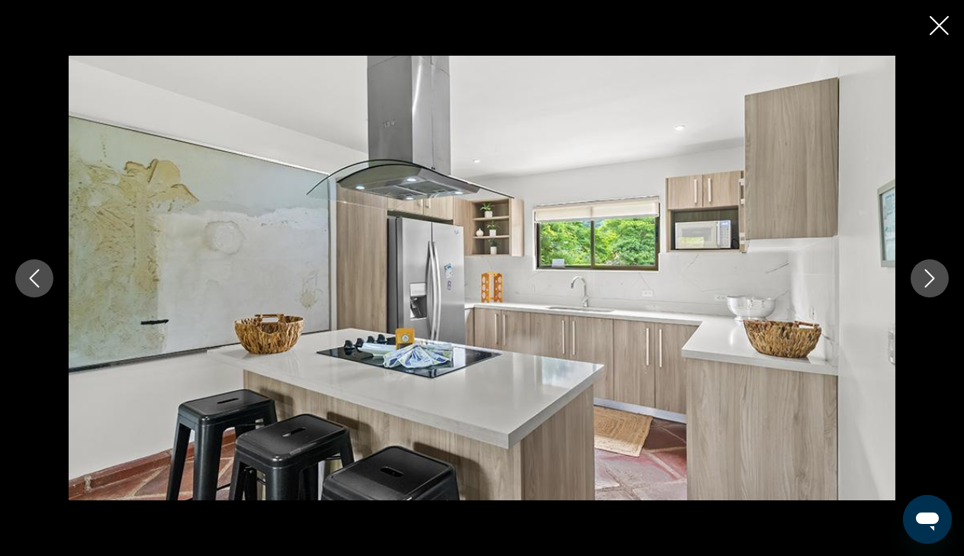
click at [927, 274] on icon "Next image" at bounding box center [930, 278] width 18 height 18
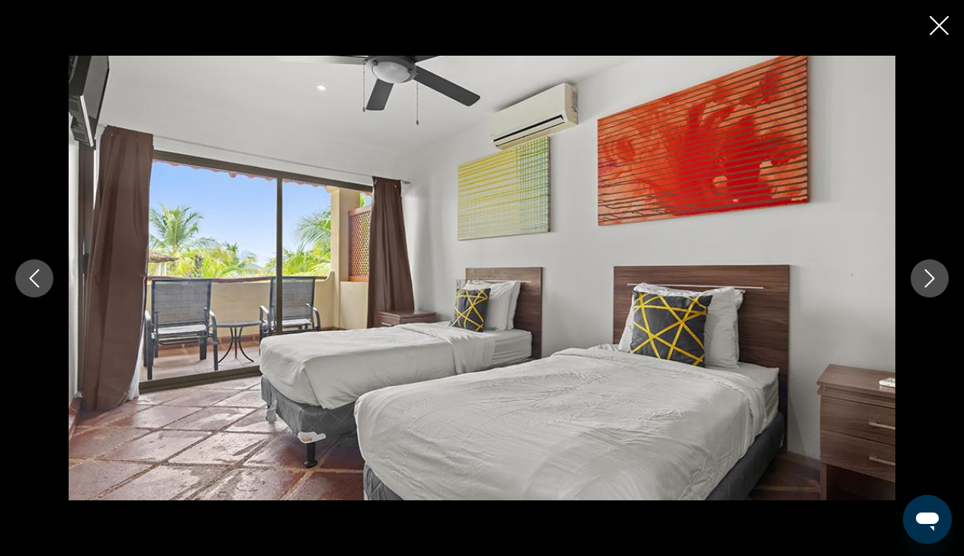
click at [927, 274] on icon "Next image" at bounding box center [930, 278] width 18 height 18
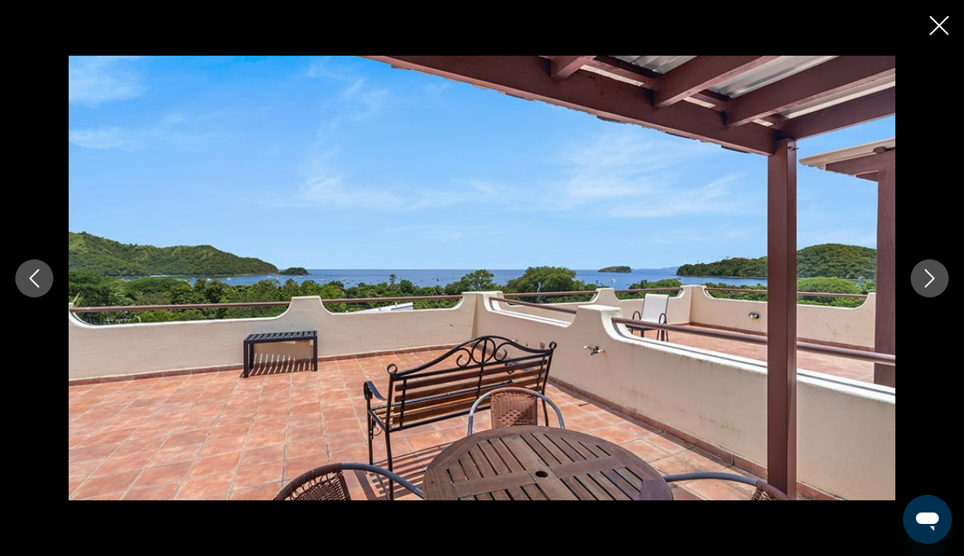
click at [927, 274] on icon "Next image" at bounding box center [930, 278] width 18 height 18
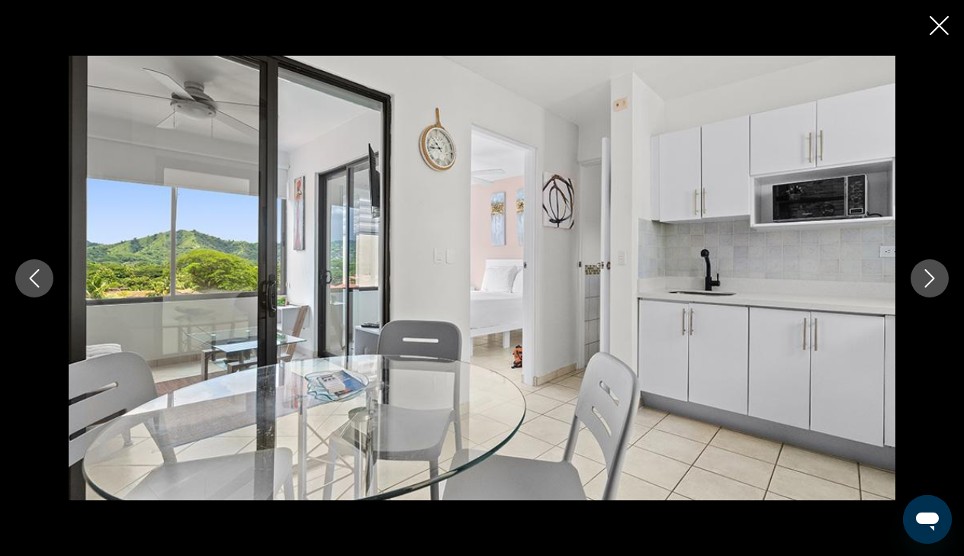
click at [927, 274] on icon "Next image" at bounding box center [930, 278] width 18 height 18
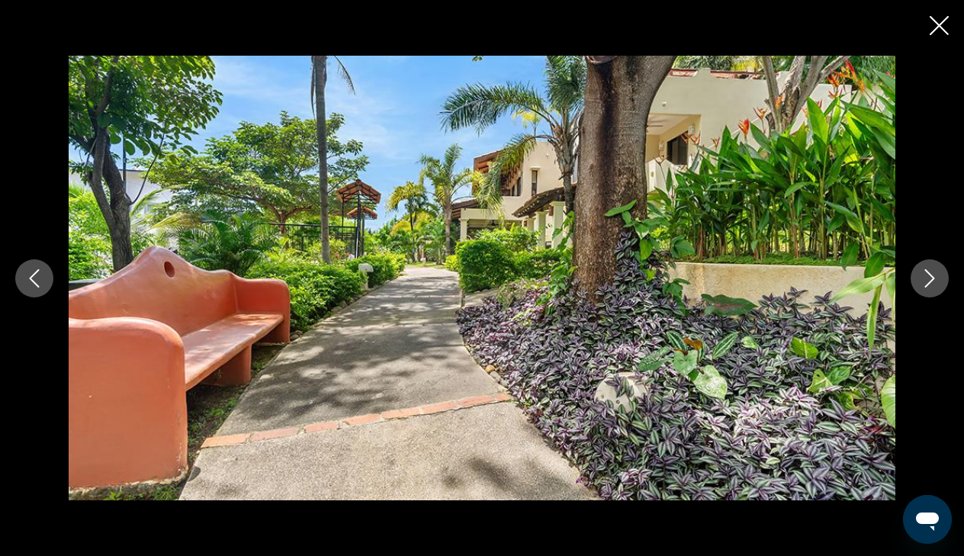
click at [927, 274] on icon "Next image" at bounding box center [930, 278] width 18 height 18
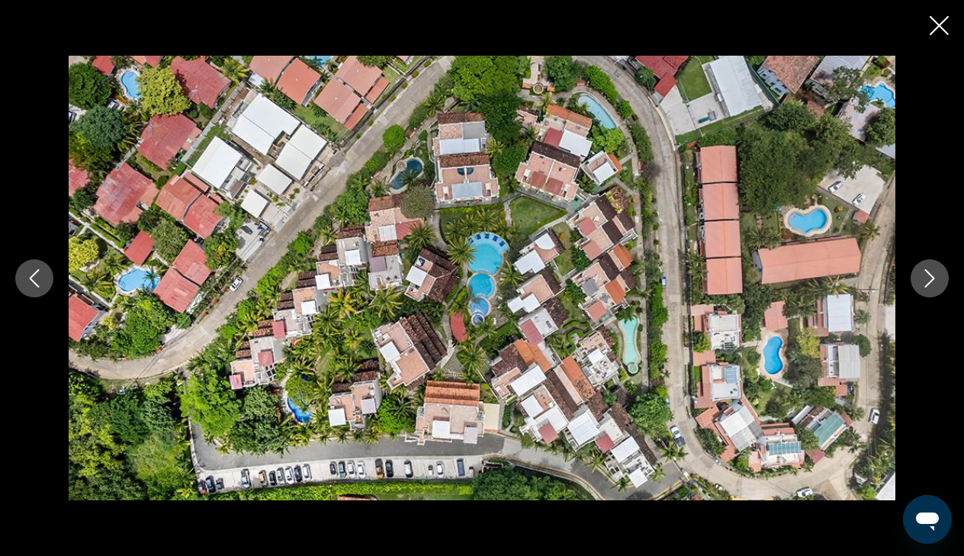
click at [927, 274] on icon "Next image" at bounding box center [930, 278] width 18 height 18
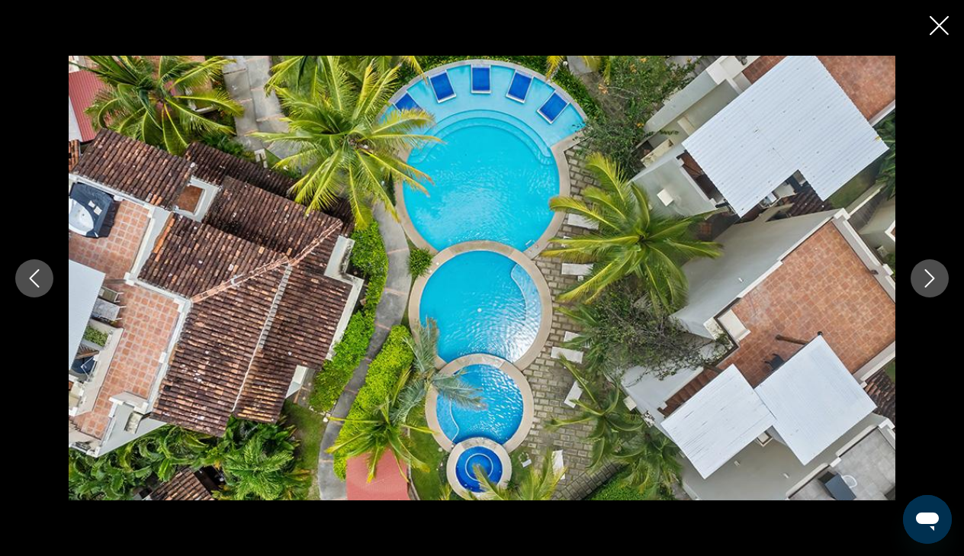
click at [927, 274] on icon "Next image" at bounding box center [930, 278] width 18 height 18
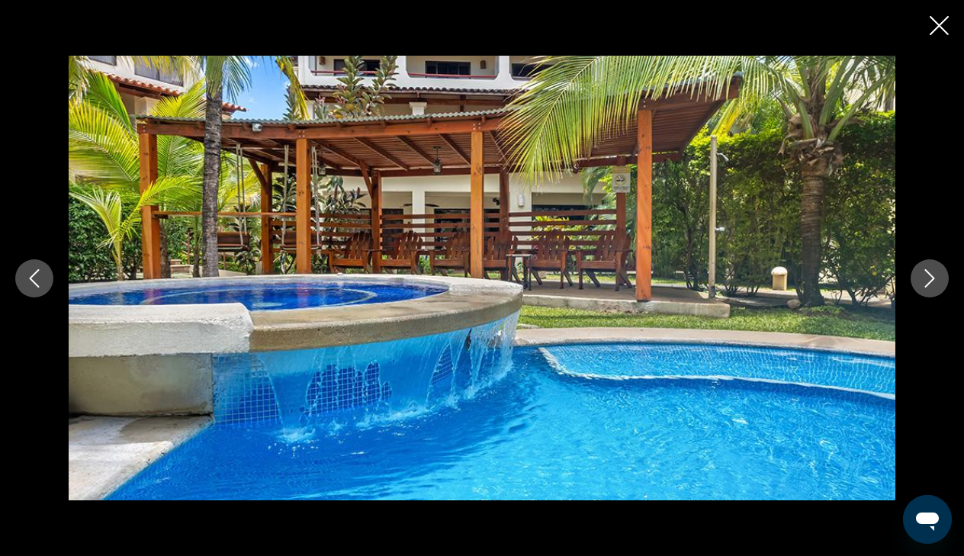
click at [927, 274] on icon "Next image" at bounding box center [930, 278] width 18 height 18
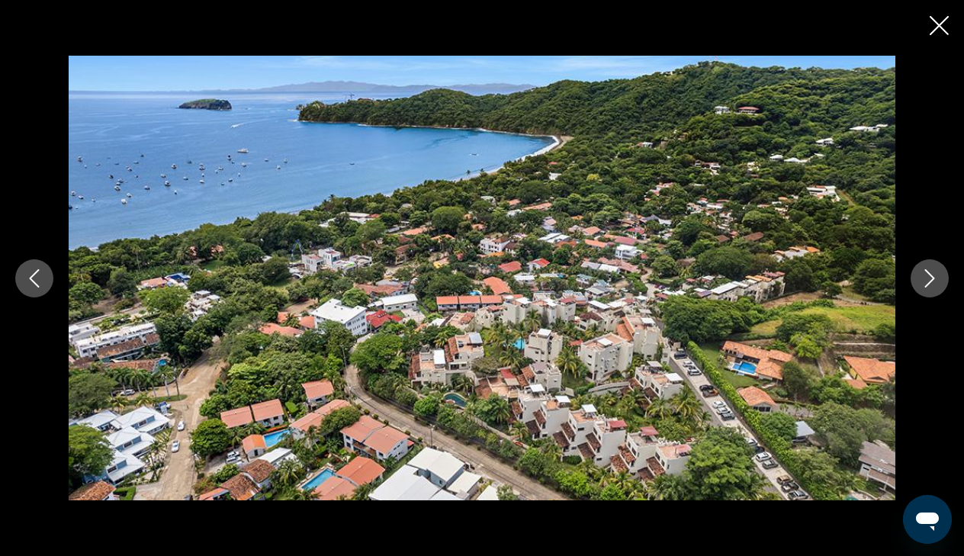
click at [938, 22] on icon "Close slideshow" at bounding box center [939, 25] width 19 height 19
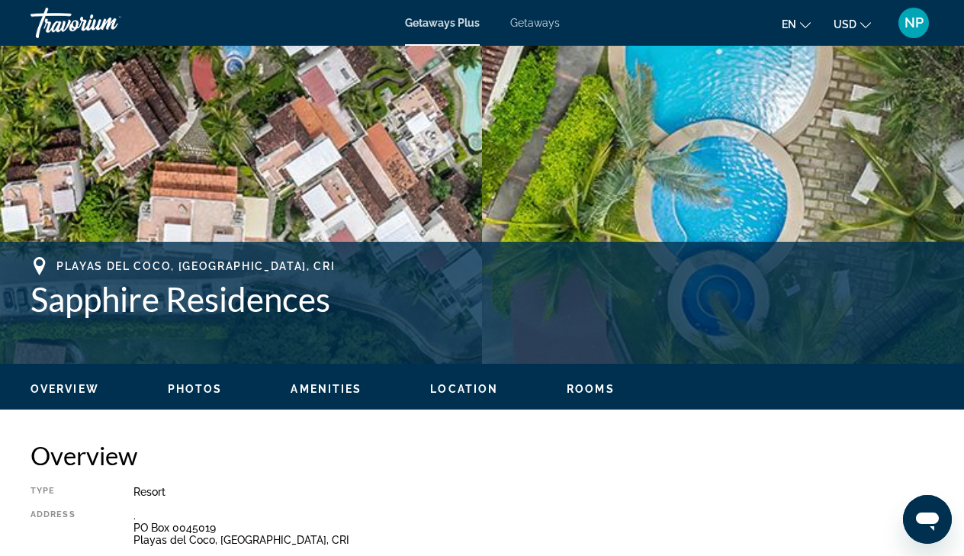
scroll to position [408, 0]
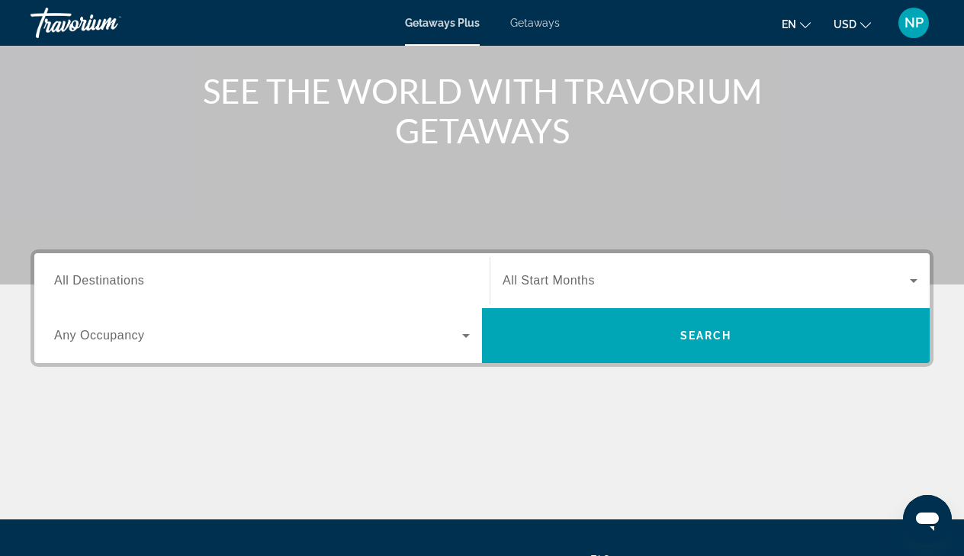
scroll to position [174, 0]
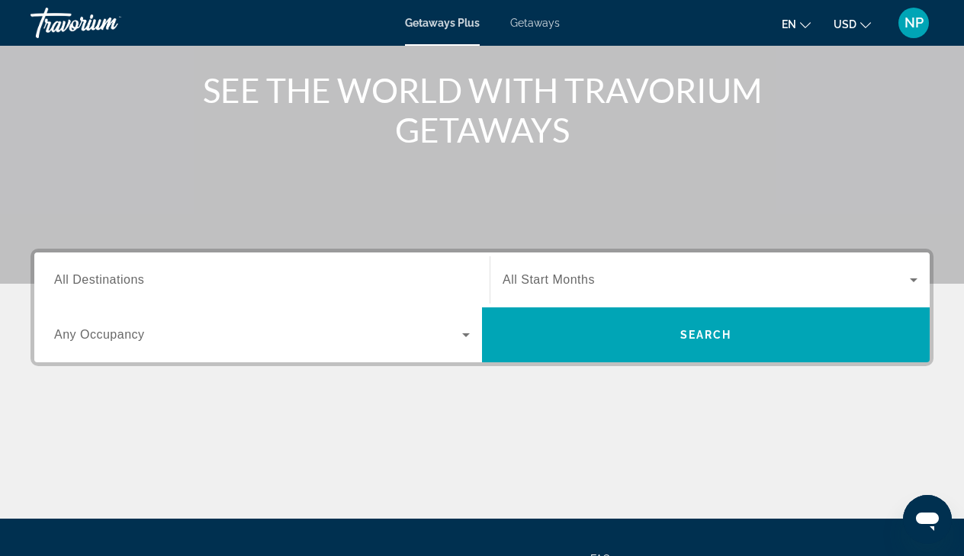
click at [120, 278] on span "All Destinations" at bounding box center [99, 279] width 90 height 13
click at [120, 278] on input "Destination All Destinations" at bounding box center [262, 281] width 416 height 18
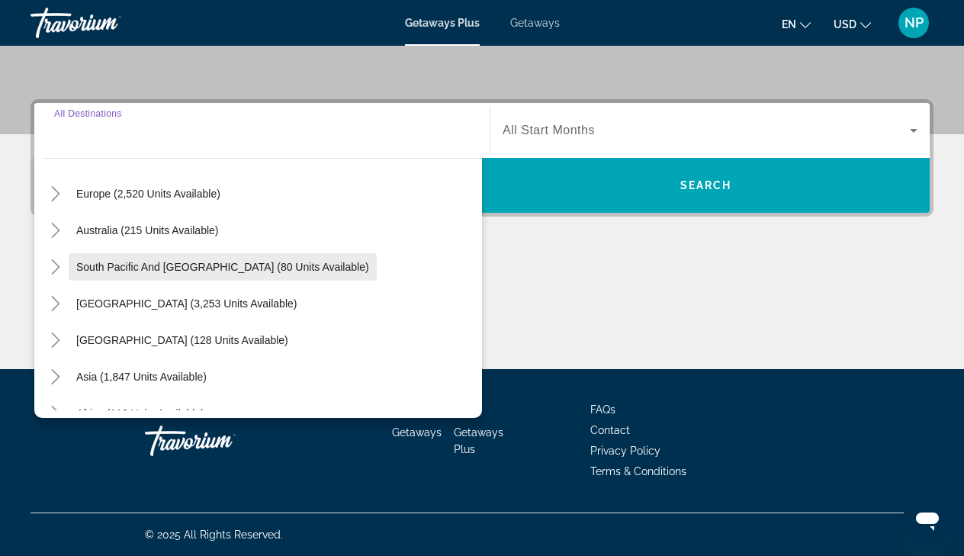
scroll to position [198, 0]
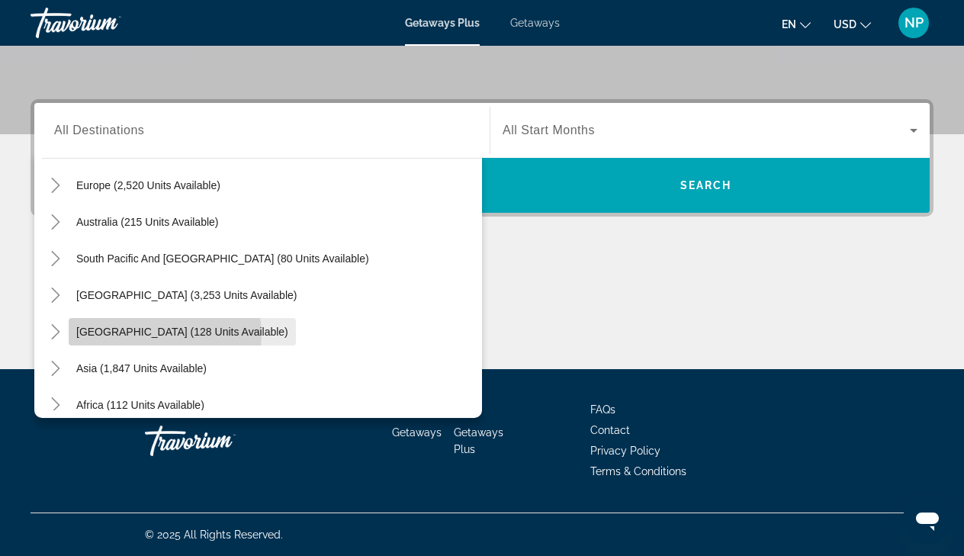
click at [163, 334] on span "[GEOGRAPHIC_DATA] (128 units available)" at bounding box center [182, 332] width 212 height 12
type input "**********"
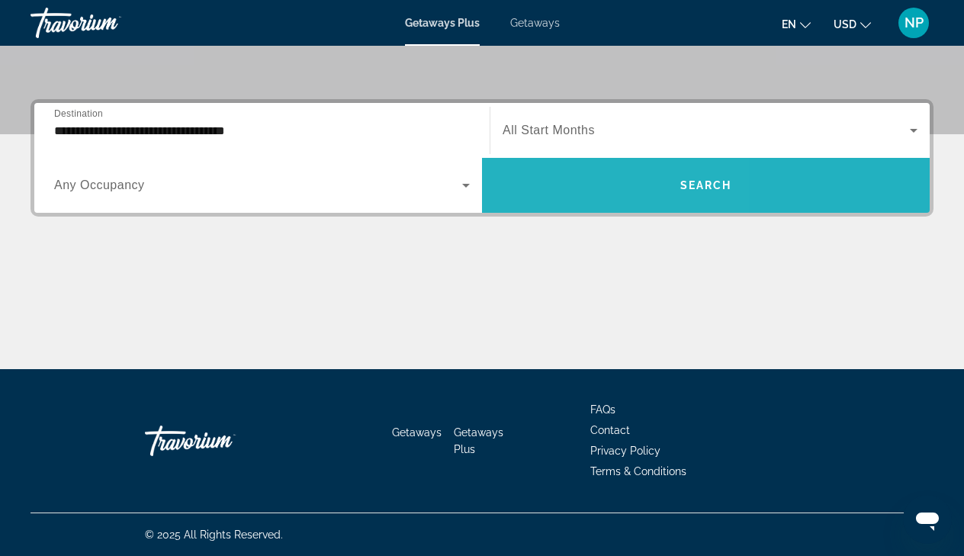
click at [549, 190] on span "Search widget" at bounding box center [706, 185] width 448 height 37
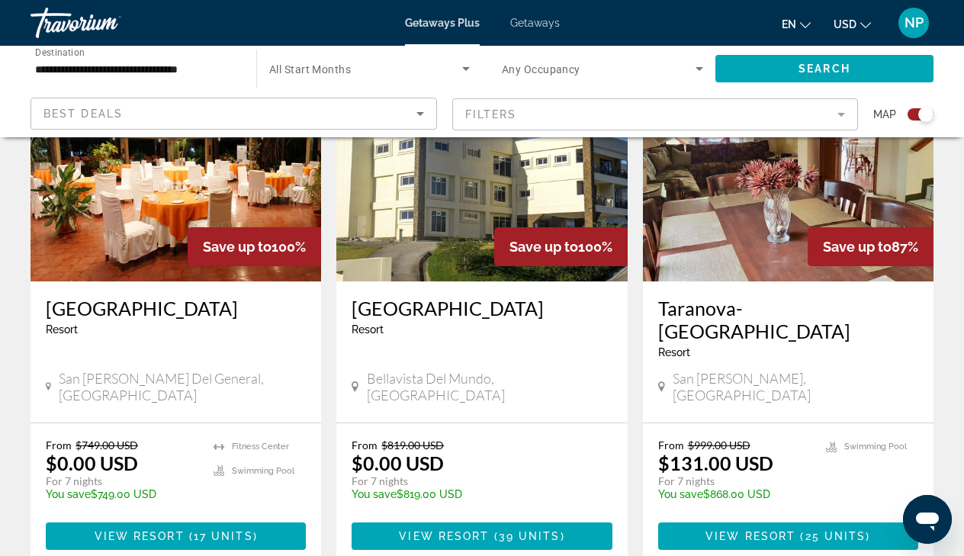
scroll to position [632, 0]
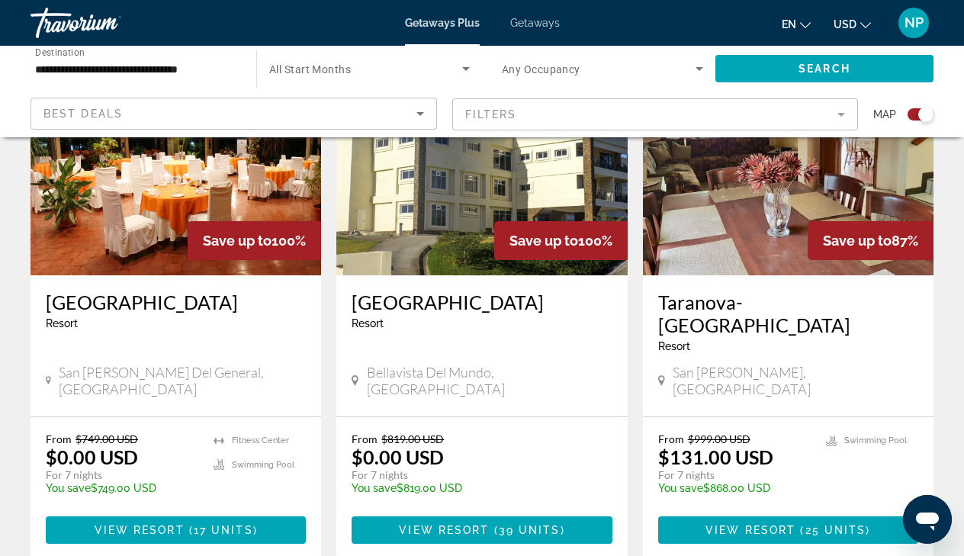
click at [736, 236] on img "Main content" at bounding box center [788, 153] width 291 height 244
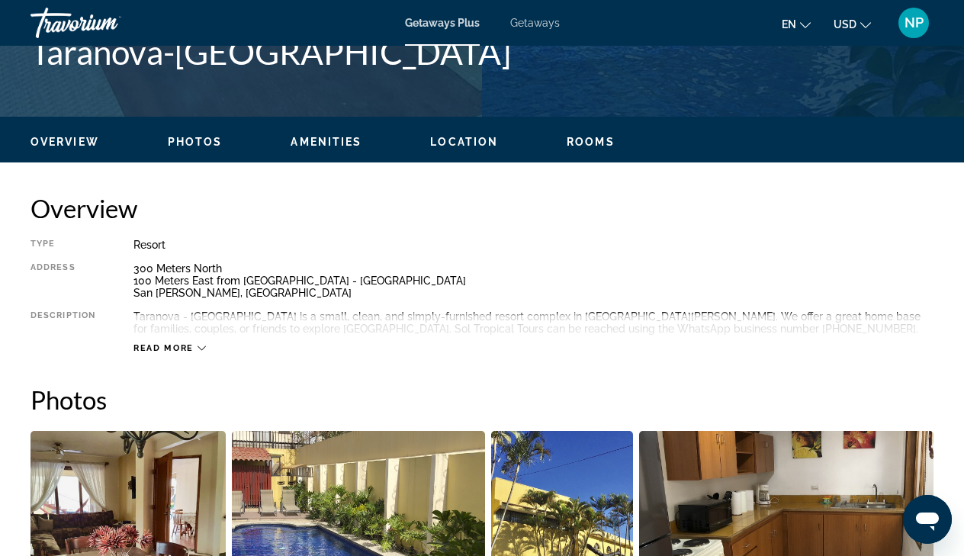
scroll to position [653, 0]
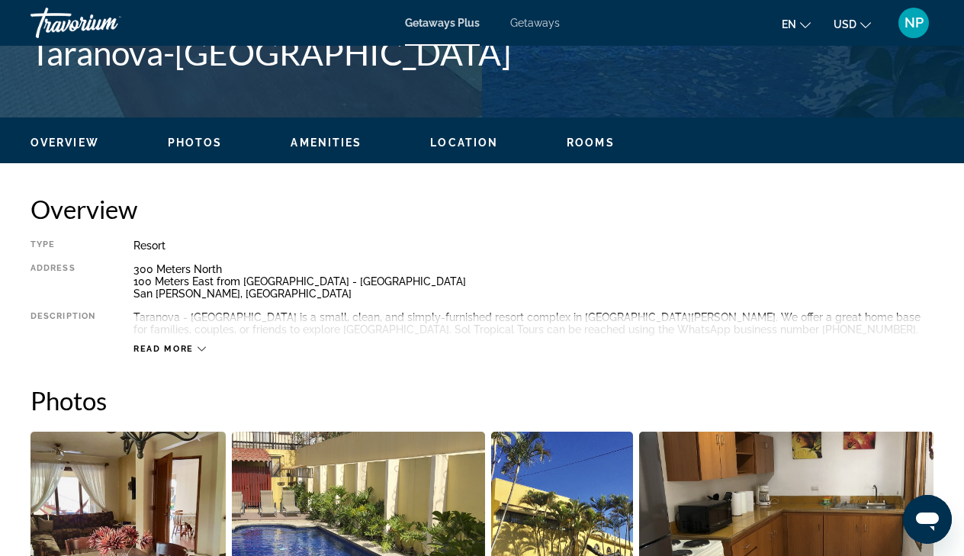
click at [198, 345] on icon "Main content" at bounding box center [202, 349] width 8 height 8
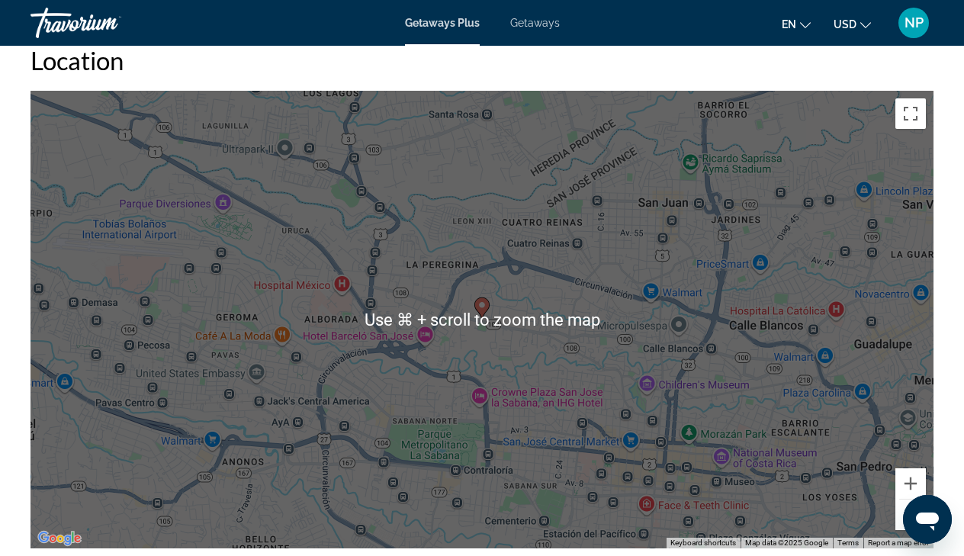
scroll to position [2224, 0]
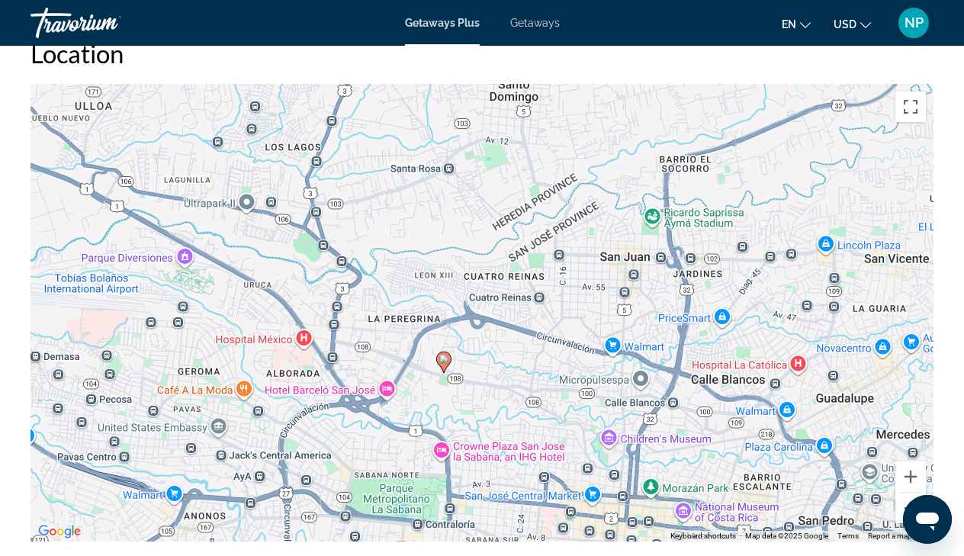
click at [443, 357] on image "Main content" at bounding box center [443, 359] width 9 height 9
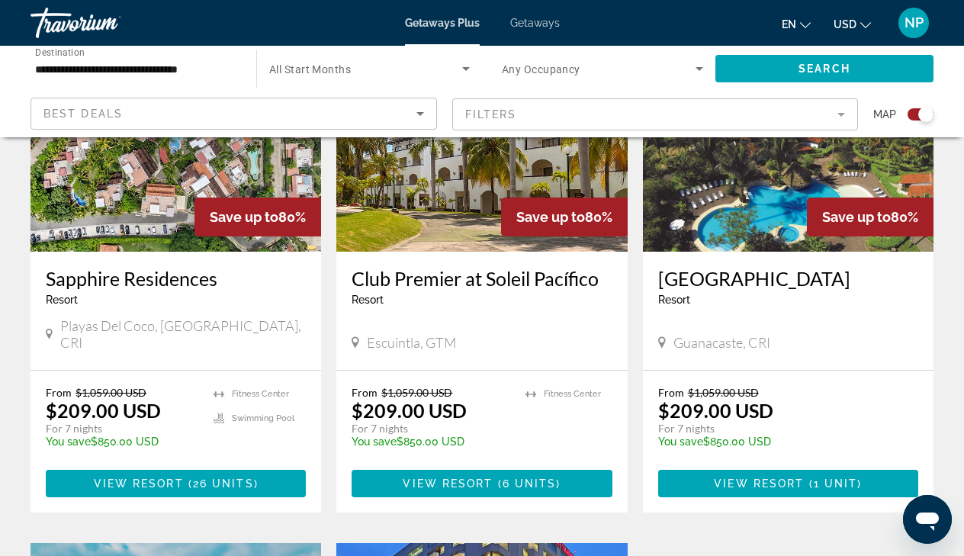
scroll to position [1216, 0]
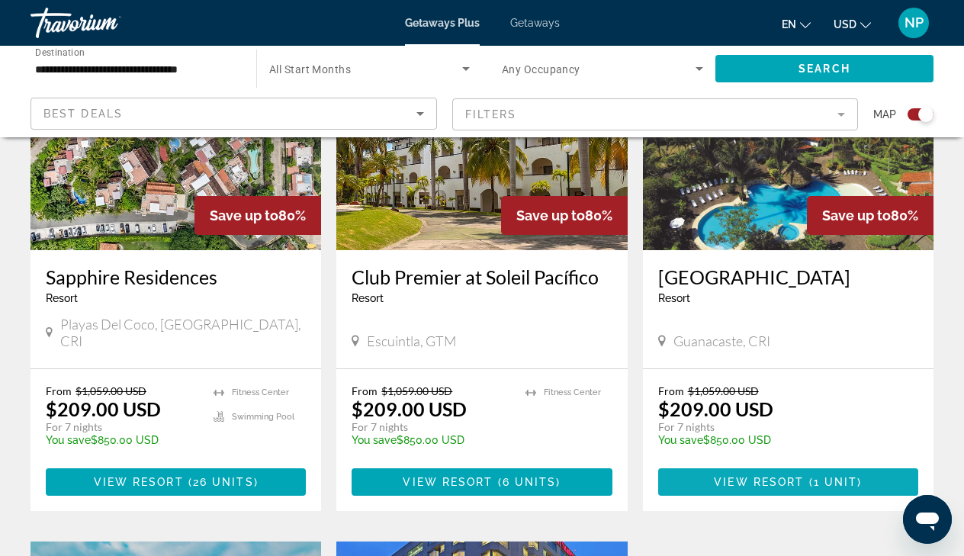
click at [760, 476] on span "View Resort" at bounding box center [759, 482] width 90 height 12
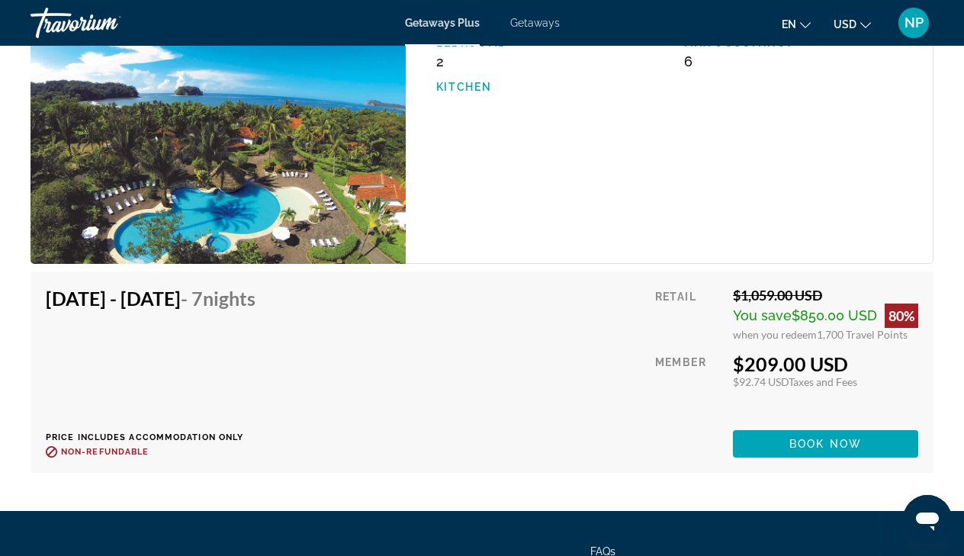
scroll to position [2601, 0]
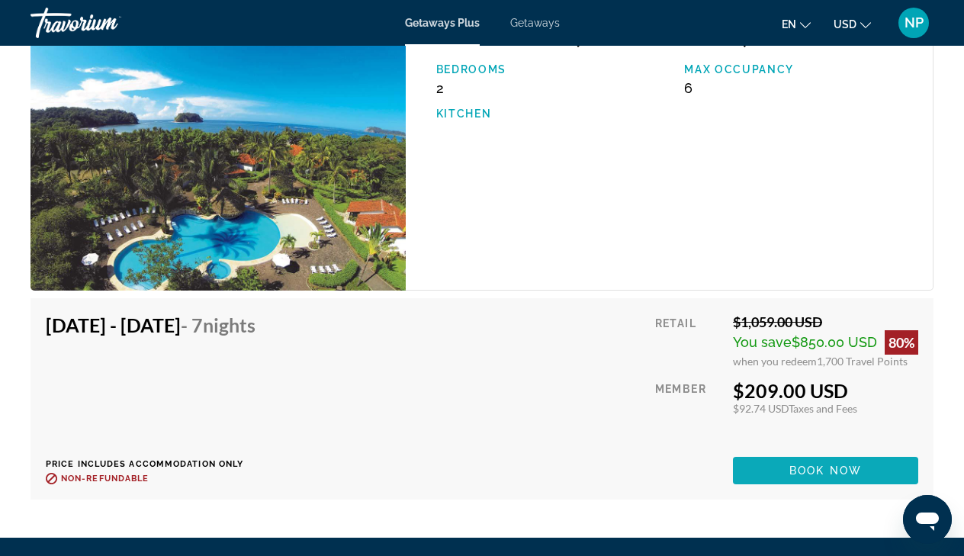
click at [793, 465] on span "Book now" at bounding box center [825, 471] width 72 height 12
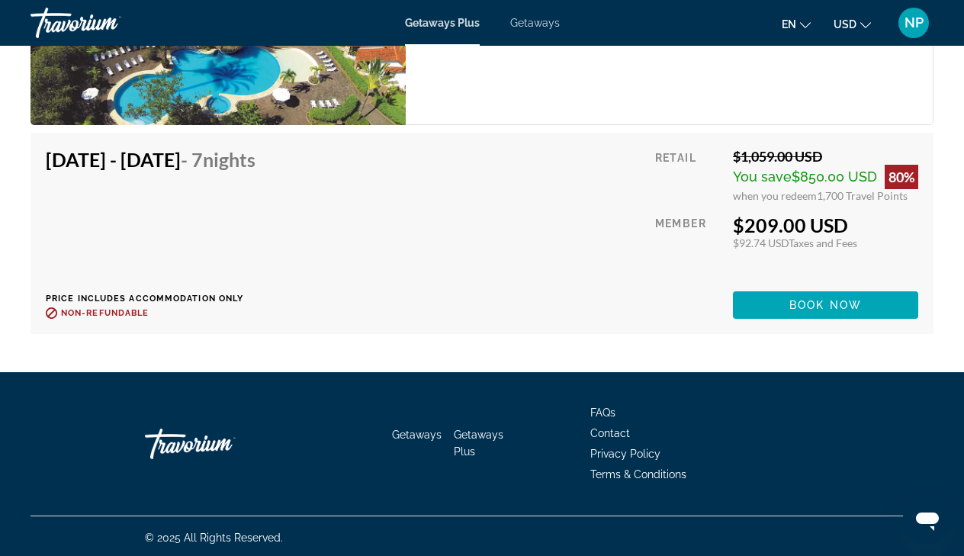
scroll to position [2766, 0]
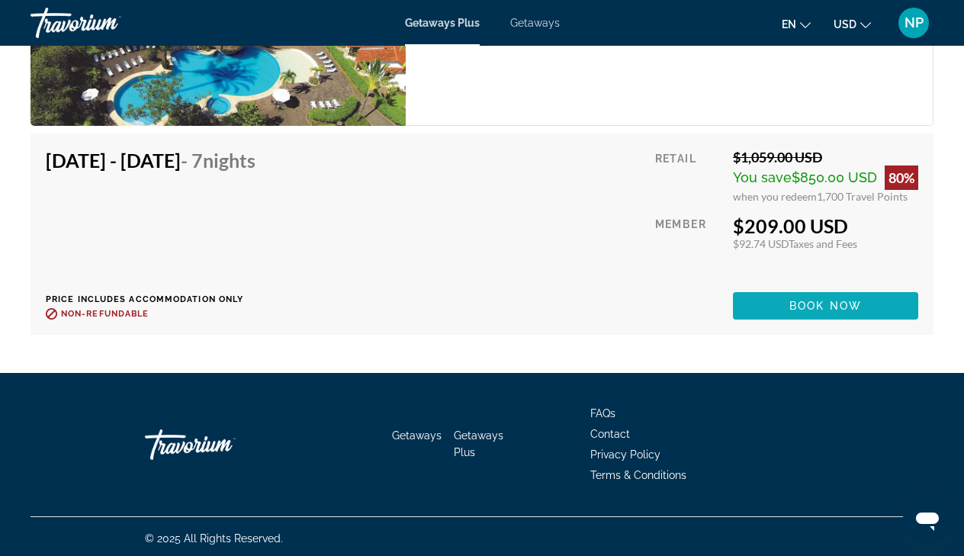
click at [803, 300] on span "Book now" at bounding box center [825, 306] width 72 height 12
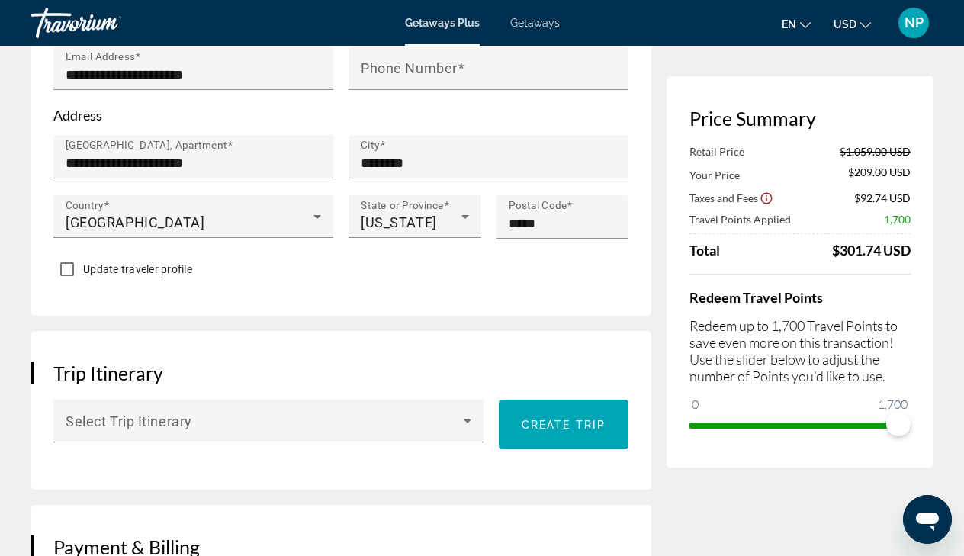
scroll to position [616, 0]
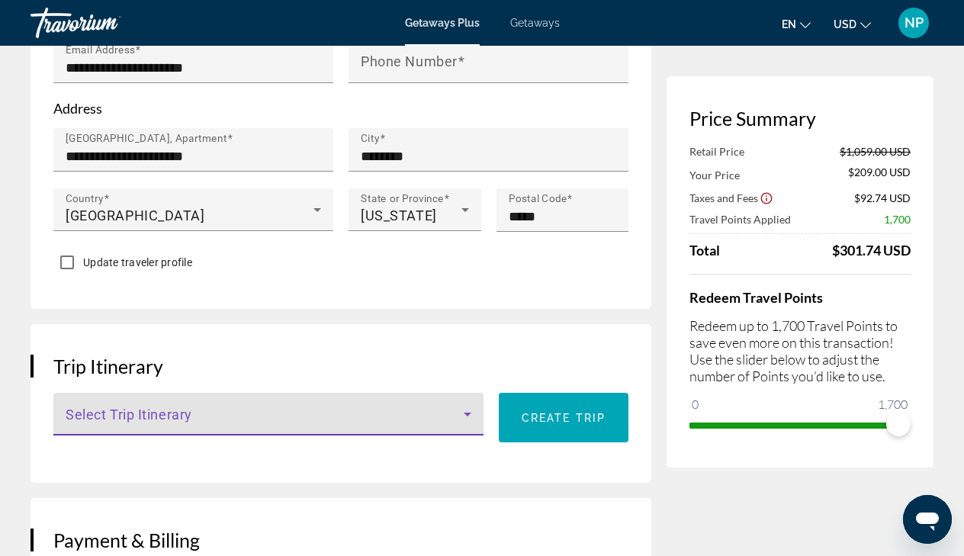
click at [464, 413] on icon "Main content" at bounding box center [467, 414] width 18 height 18
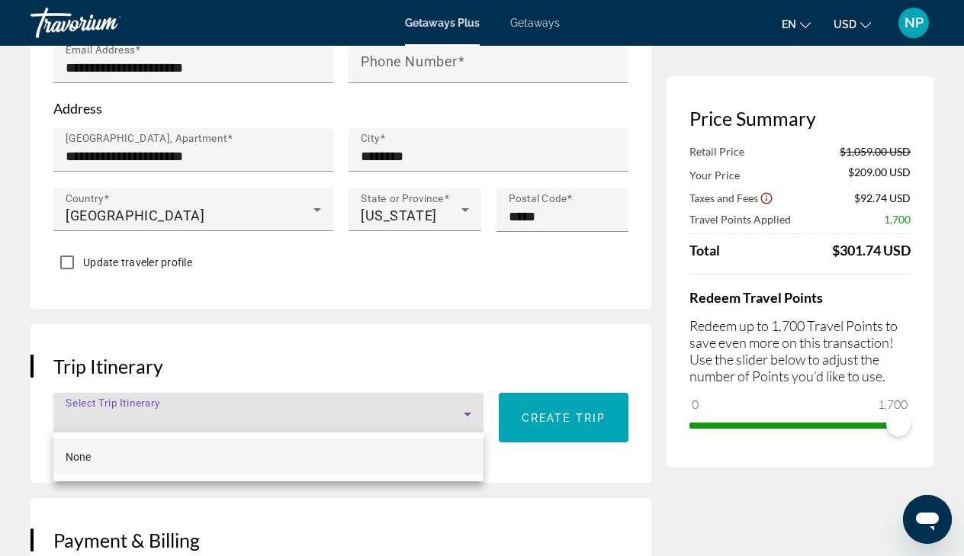
click at [309, 407] on div at bounding box center [482, 278] width 964 height 556
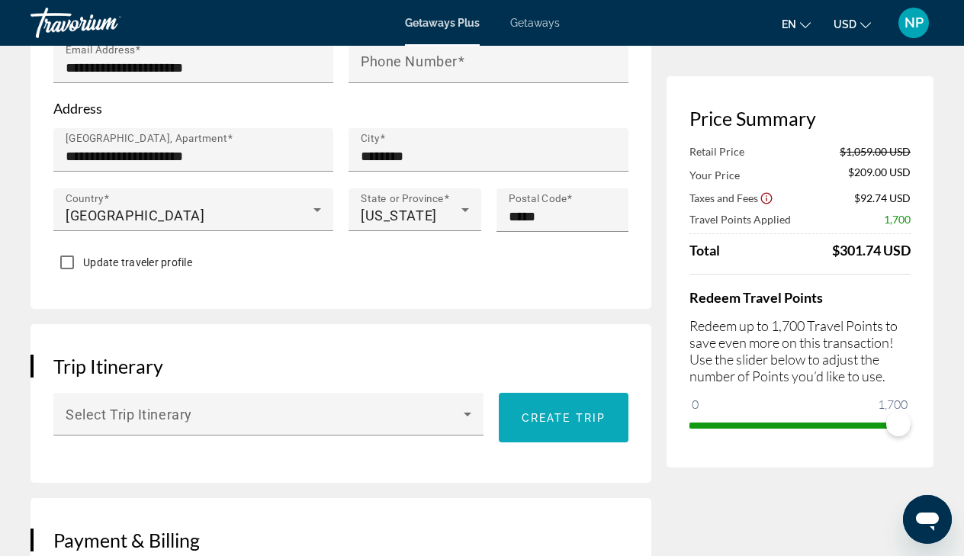
click at [557, 414] on span "Create trip" at bounding box center [564, 418] width 84 height 12
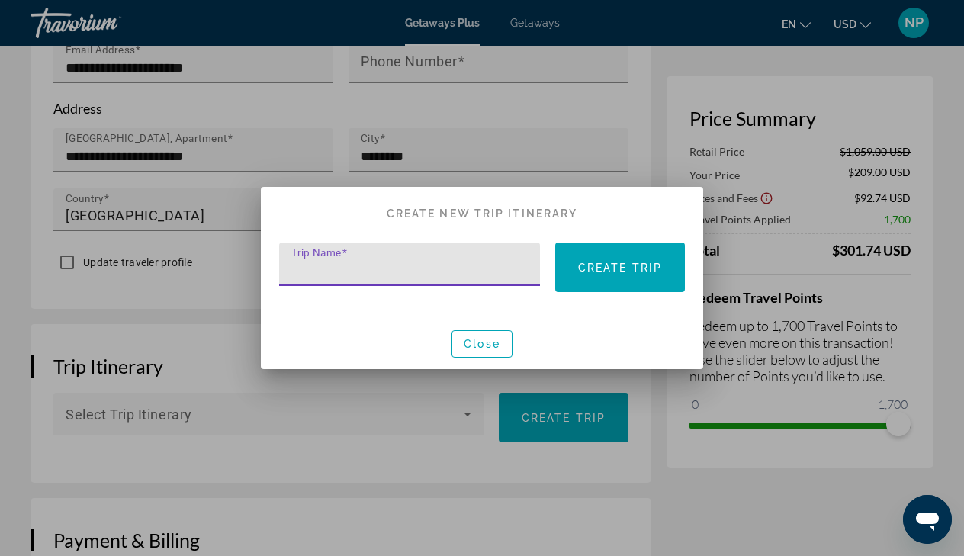
click at [424, 266] on input "Trip Name" at bounding box center [414, 271] width 246 height 18
type input "**********"
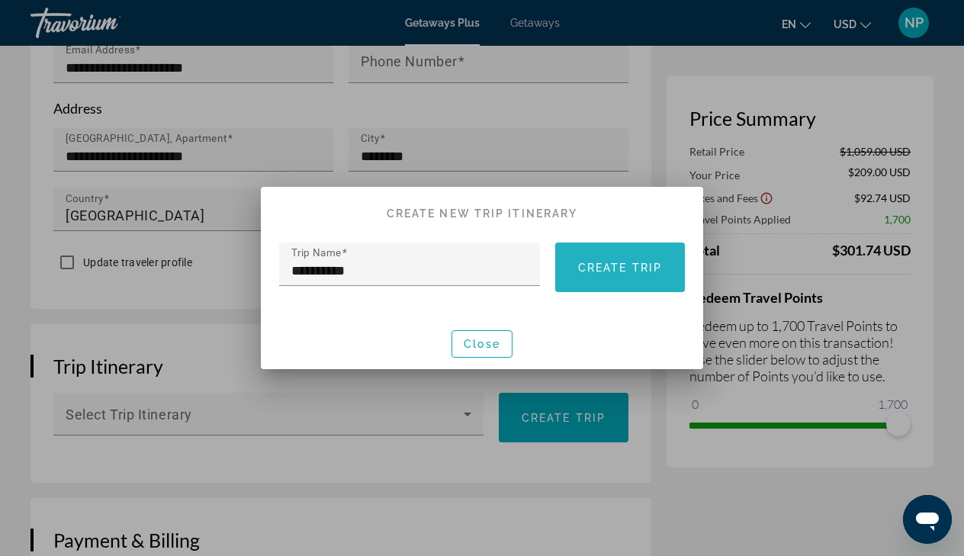
click at [616, 268] on span "Create trip" at bounding box center [620, 268] width 84 height 12
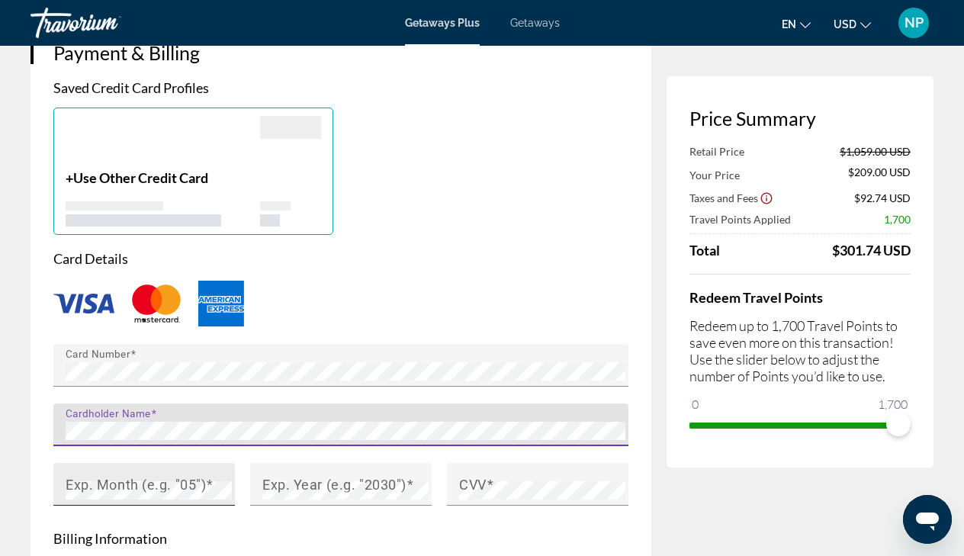
scroll to position [1429, 0]
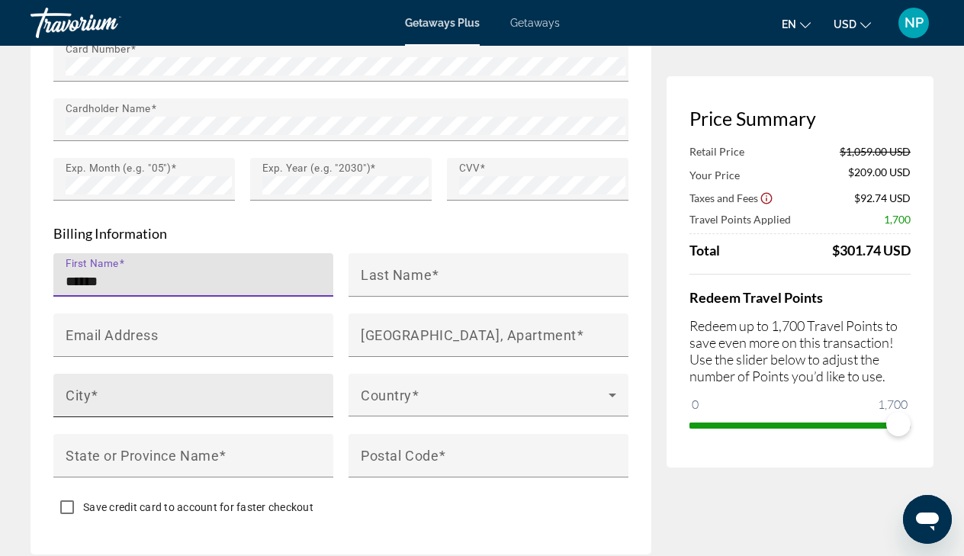
type input "*******"
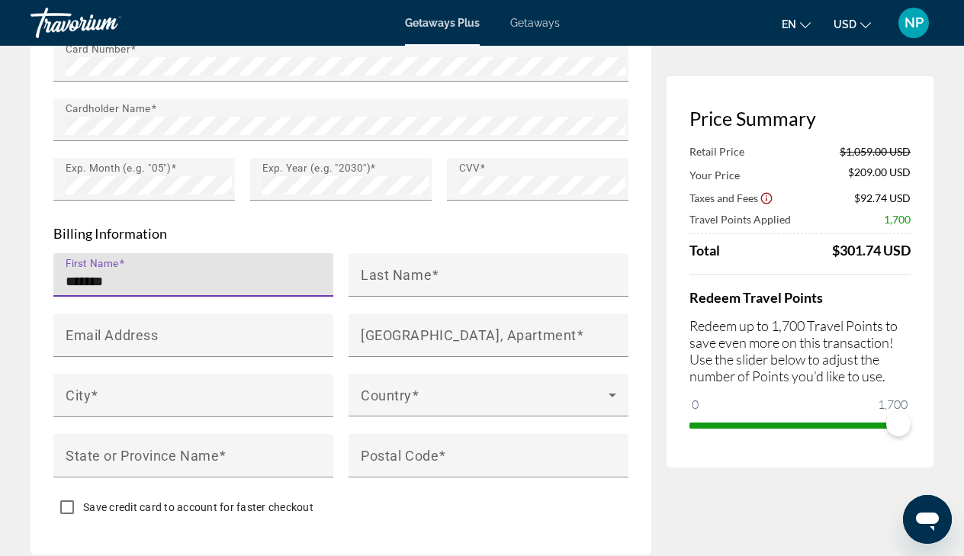
click at [281, 273] on input "*******" at bounding box center [198, 281] width 265 height 18
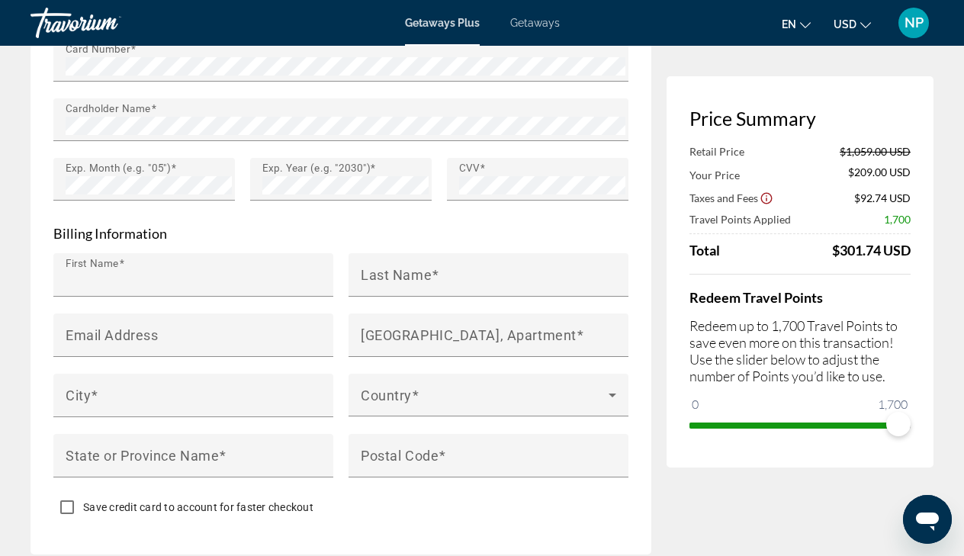
type input "*******"
type input "********"
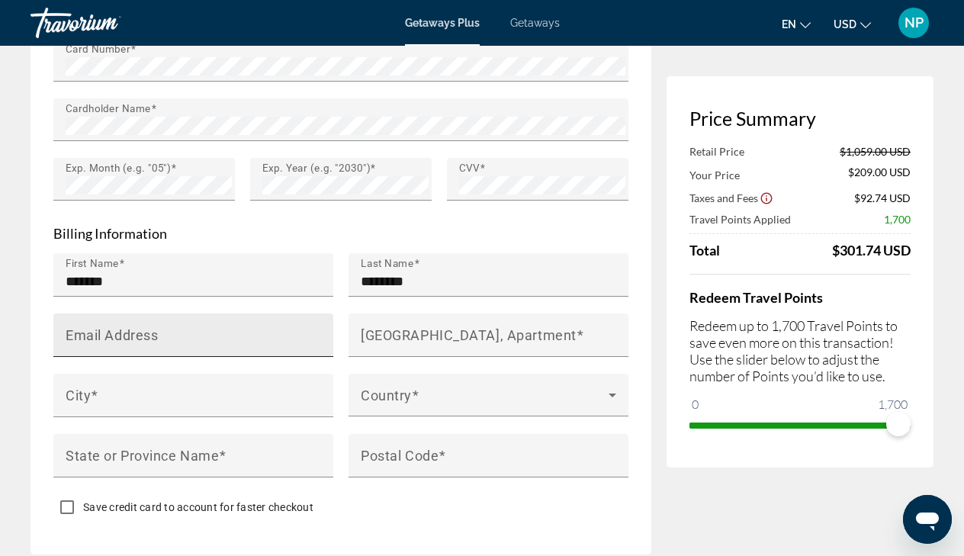
click at [237, 326] on div "Email Address" at bounding box center [198, 334] width 265 height 43
type input "*"
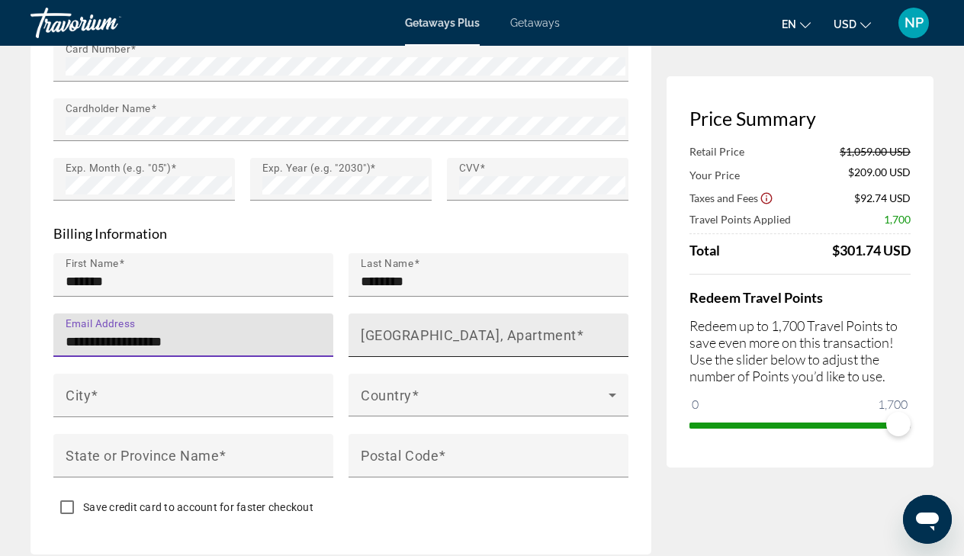
type input "**********"
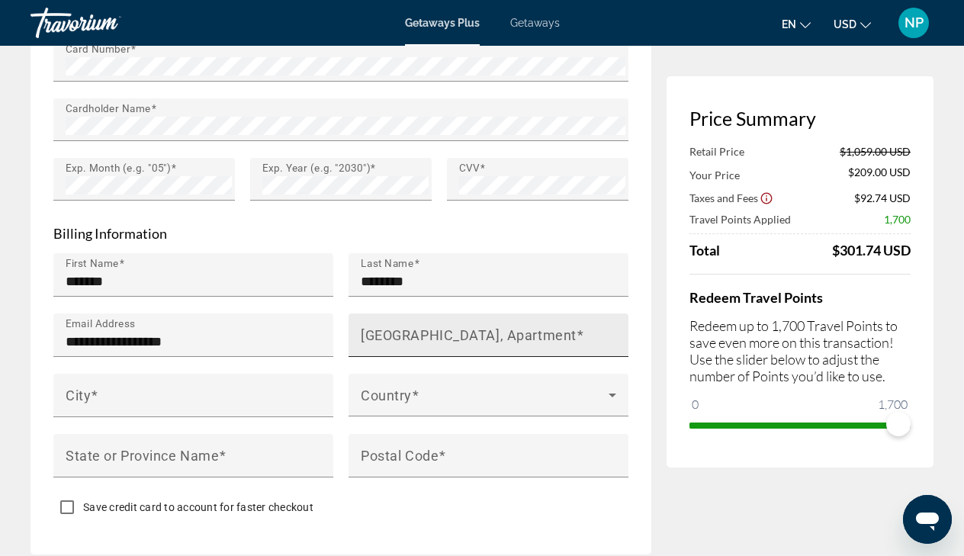
click at [386, 330] on mat-label "House Number, Street, Apartment" at bounding box center [469, 334] width 216 height 16
click at [386, 333] on input "House Number, Street, Apartment" at bounding box center [493, 342] width 265 height 18
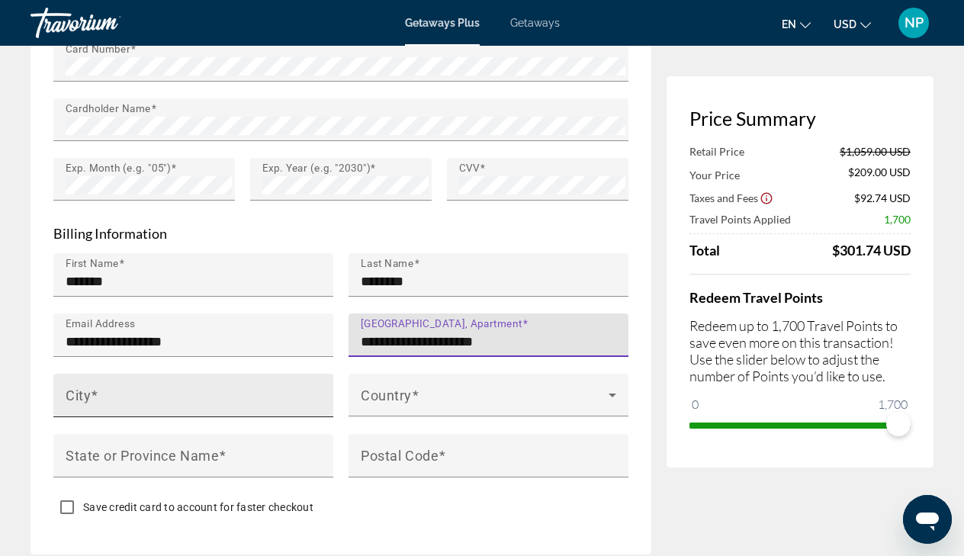
type input "**********"
click at [233, 374] on div "City" at bounding box center [198, 395] width 265 height 43
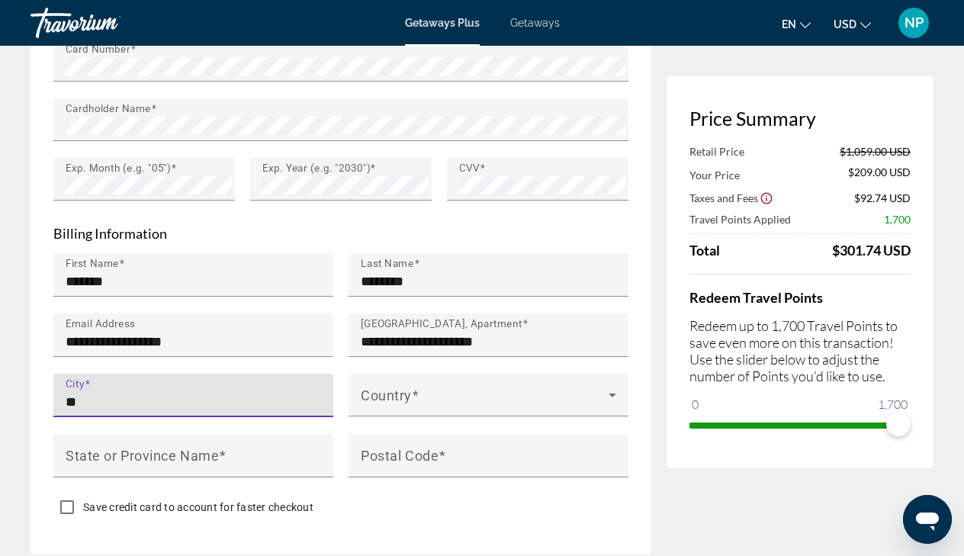
type input "*"
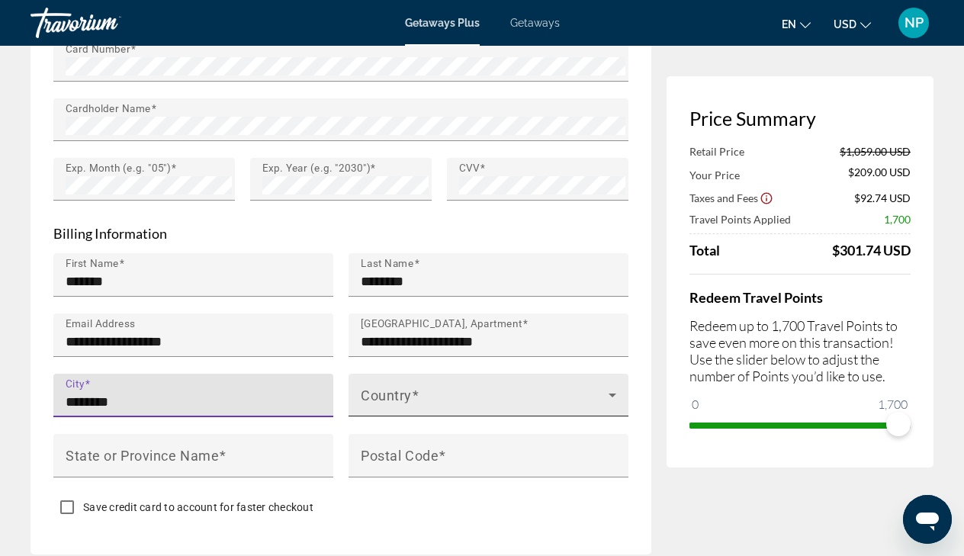
type input "********"
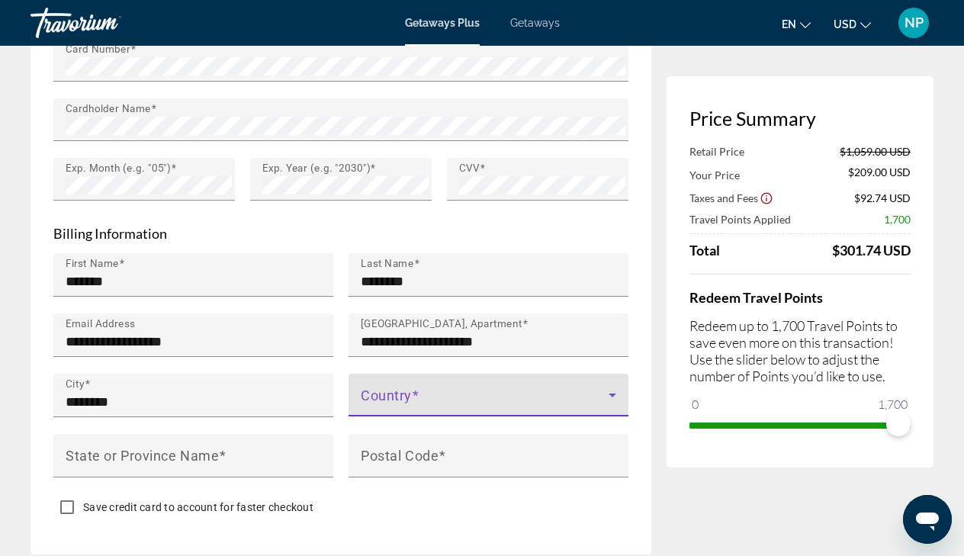
click at [423, 392] on span "Main content" at bounding box center [485, 401] width 248 height 18
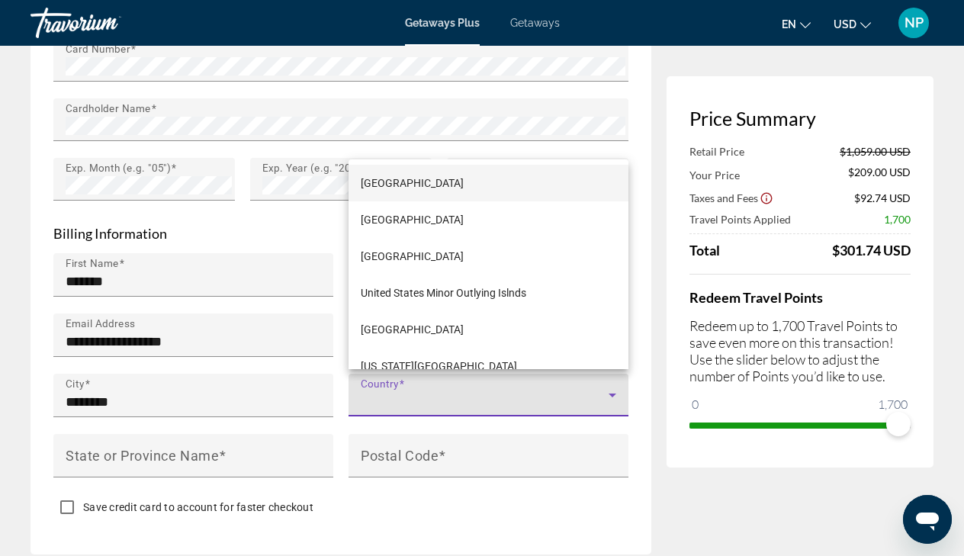
scroll to position [8794, 0]
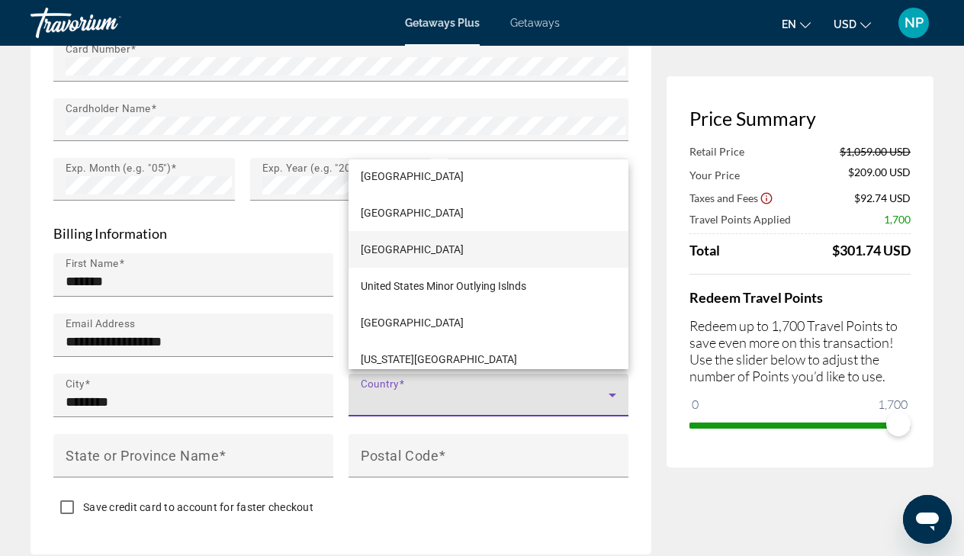
click at [426, 246] on span "United States of America" at bounding box center [412, 249] width 103 height 18
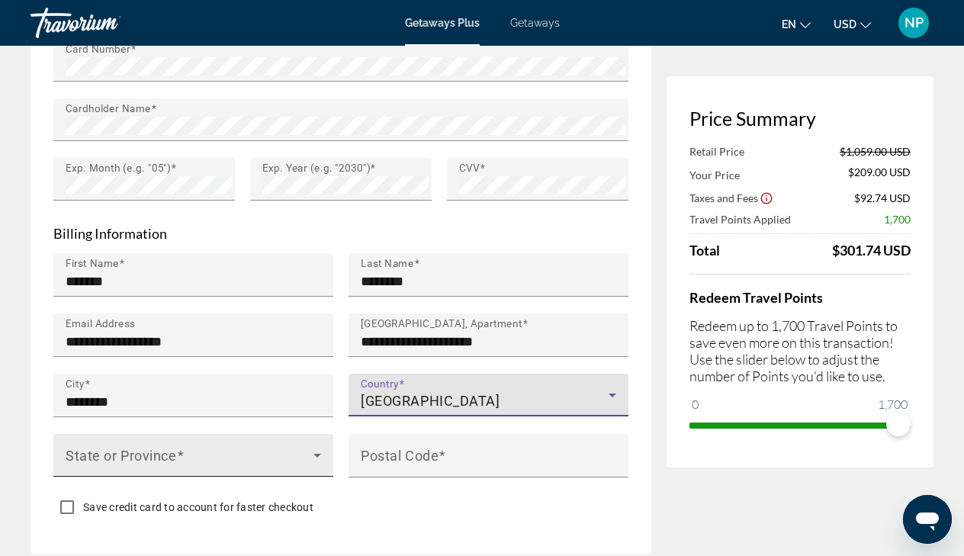
click at [319, 454] on icon "Main content" at bounding box center [317, 456] width 8 height 4
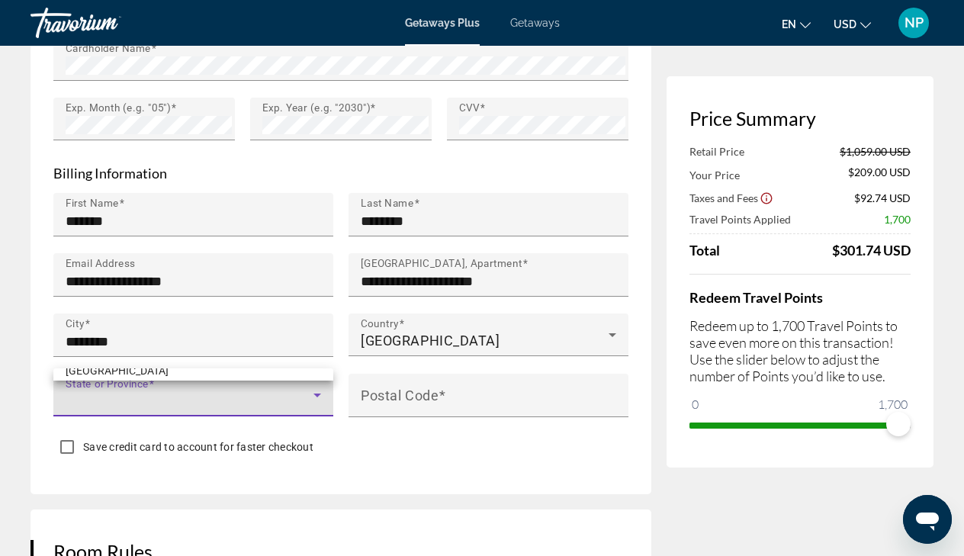
scroll to position [1490, 0]
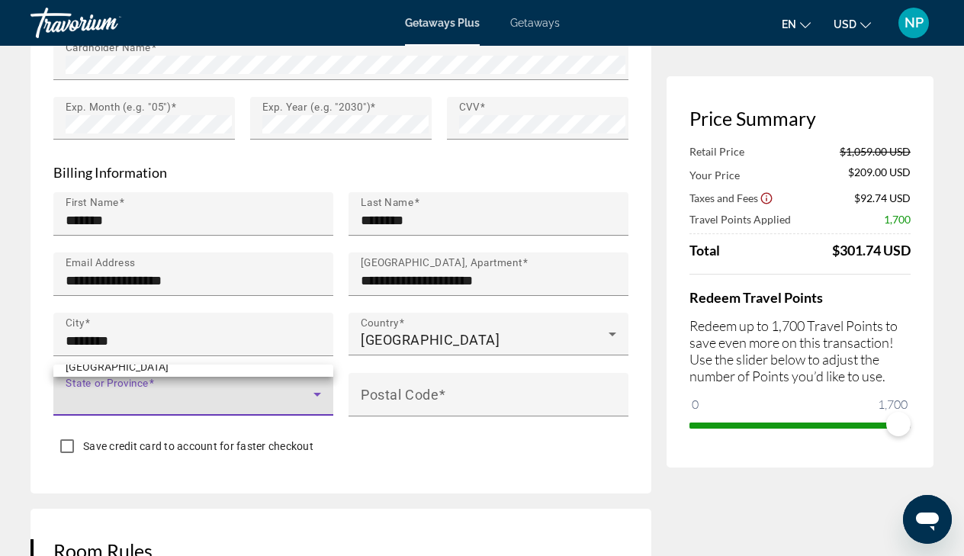
click at [320, 393] on div at bounding box center [482, 278] width 964 height 556
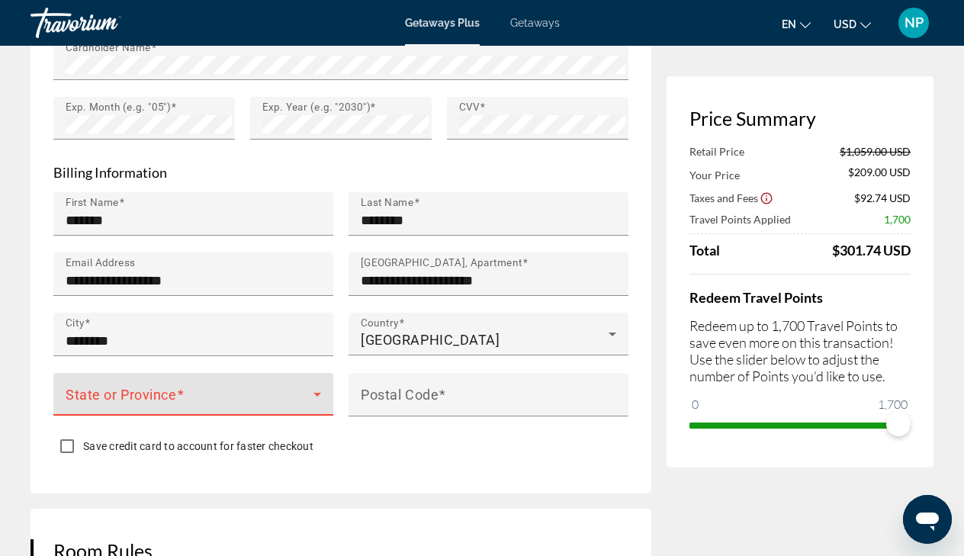
click at [320, 393] on icon "Main content" at bounding box center [317, 394] width 18 height 18
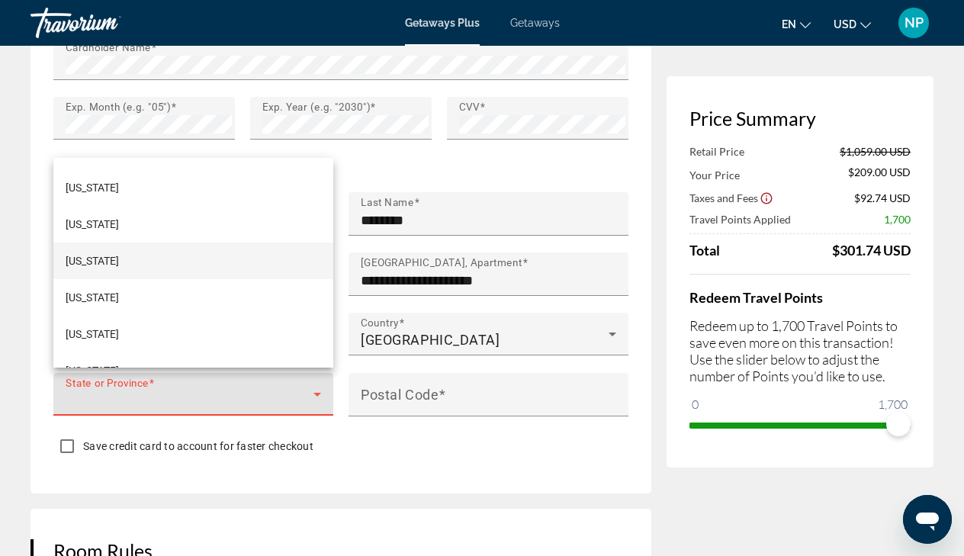
scroll to position [1094, 0]
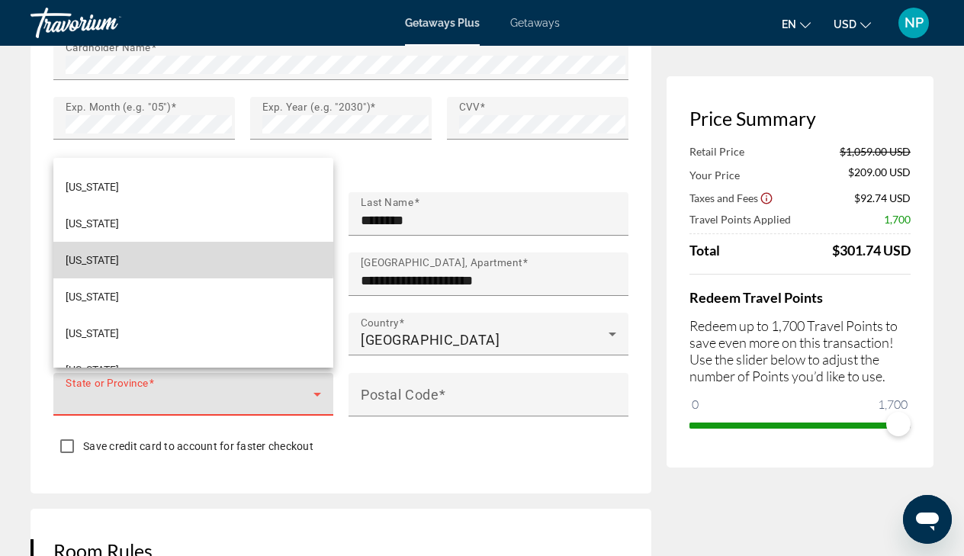
click at [140, 258] on mat-option "New York" at bounding box center [193, 260] width 280 height 37
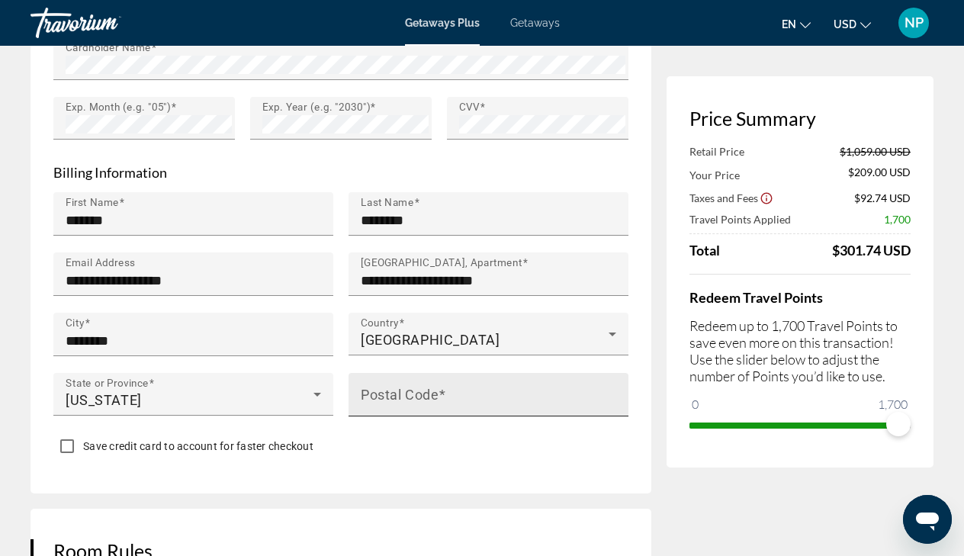
click at [461, 384] on div "Postal Code" at bounding box center [493, 394] width 265 height 43
type input "*****"
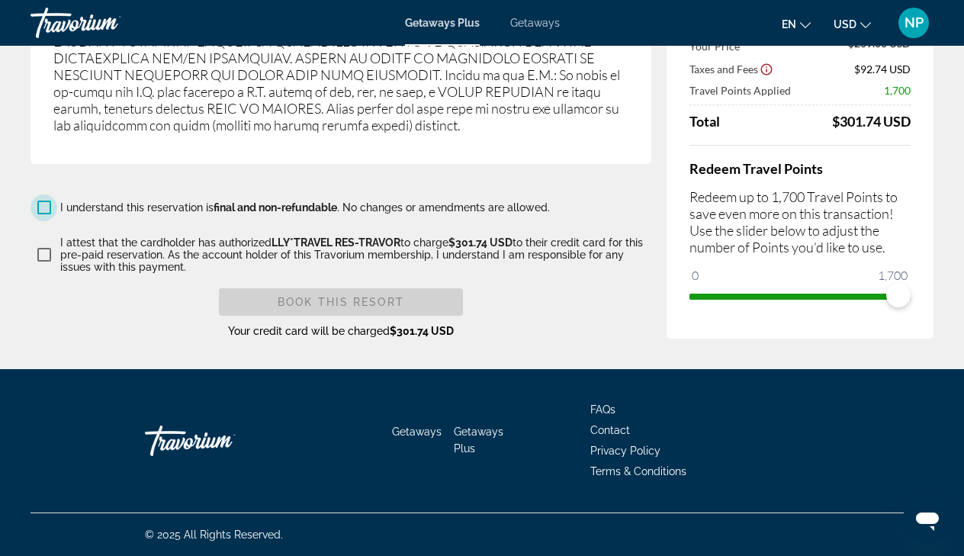
scroll to position [2766, 0]
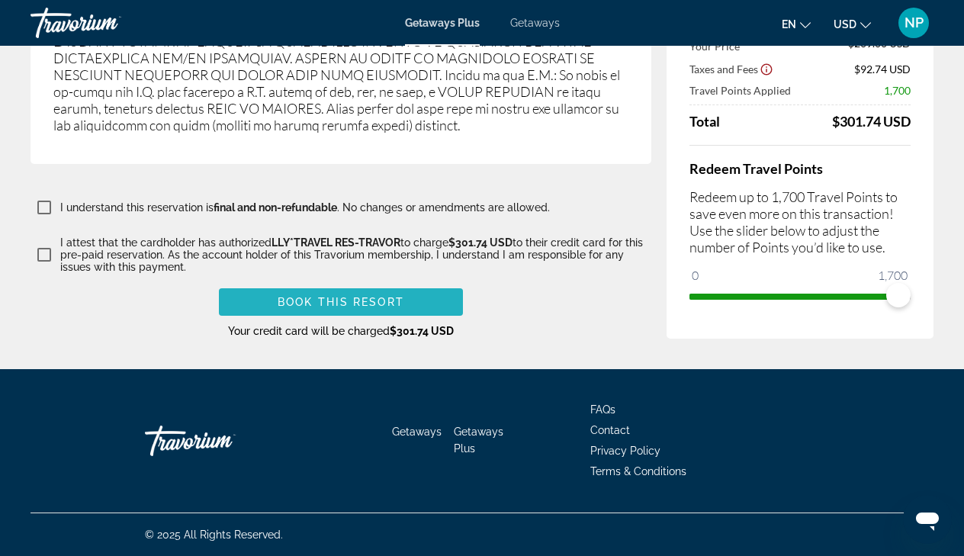
click at [318, 297] on span "Book this Resort" at bounding box center [341, 302] width 127 height 12
type input "**********"
click at [342, 298] on span "Book this Resort" at bounding box center [341, 302] width 127 height 12
